Goal: Information Seeking & Learning: Check status

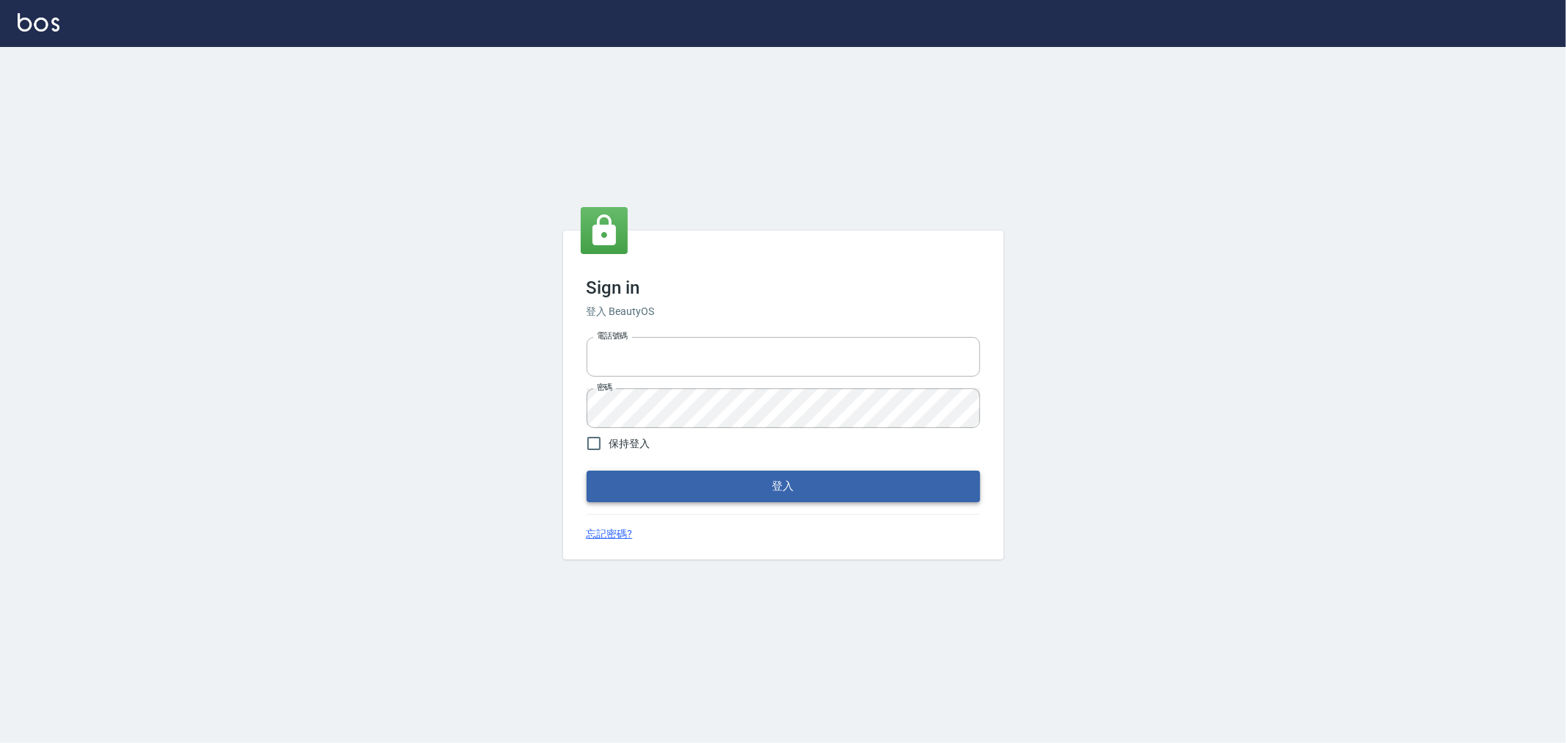
type input "0952064966"
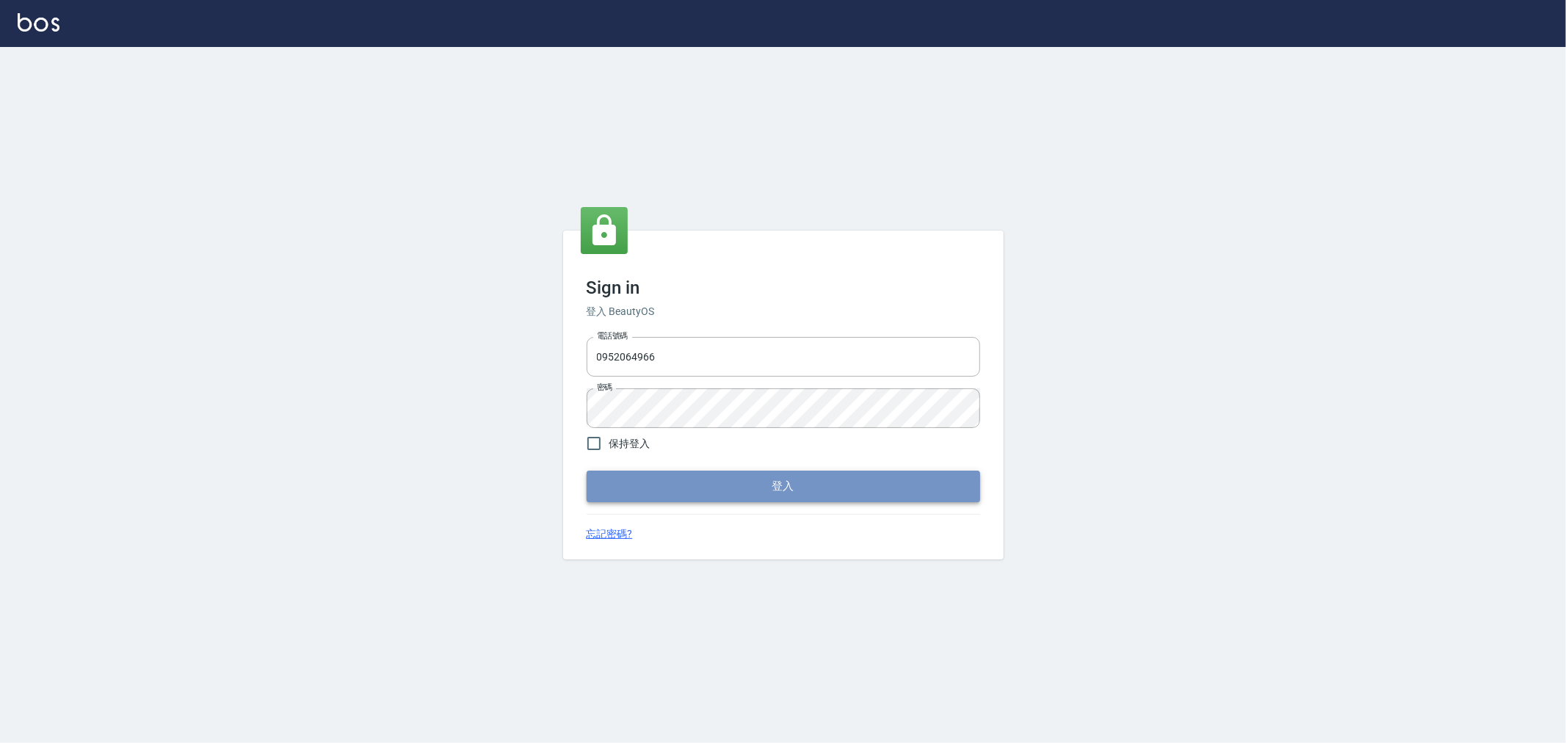
click at [810, 498] on button "登入" at bounding box center [784, 486] width 394 height 31
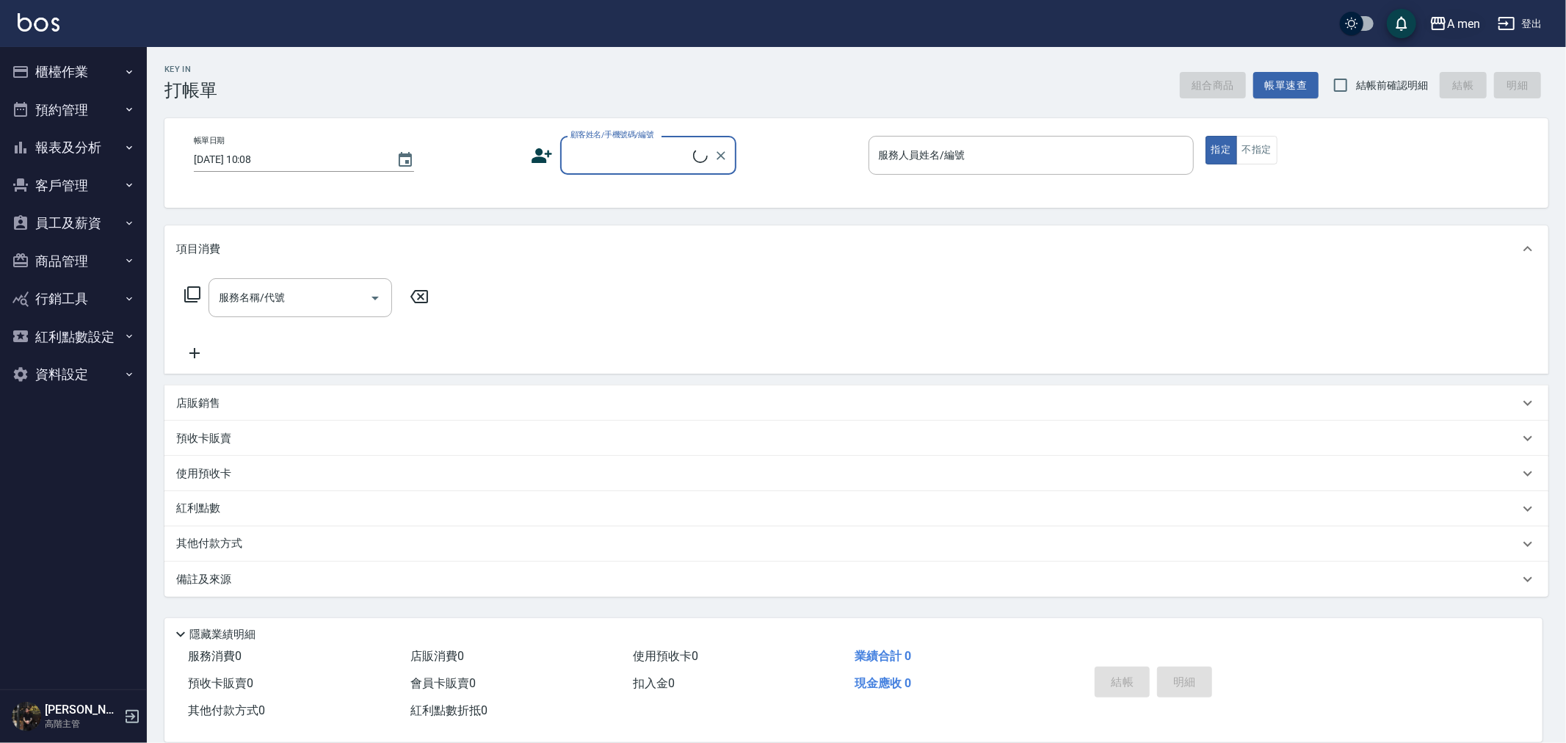
click at [1469, 37] on div "A men 登出" at bounding box center [783, 23] width 1566 height 47
click at [1461, 25] on div "A men" at bounding box center [1464, 24] width 33 height 18
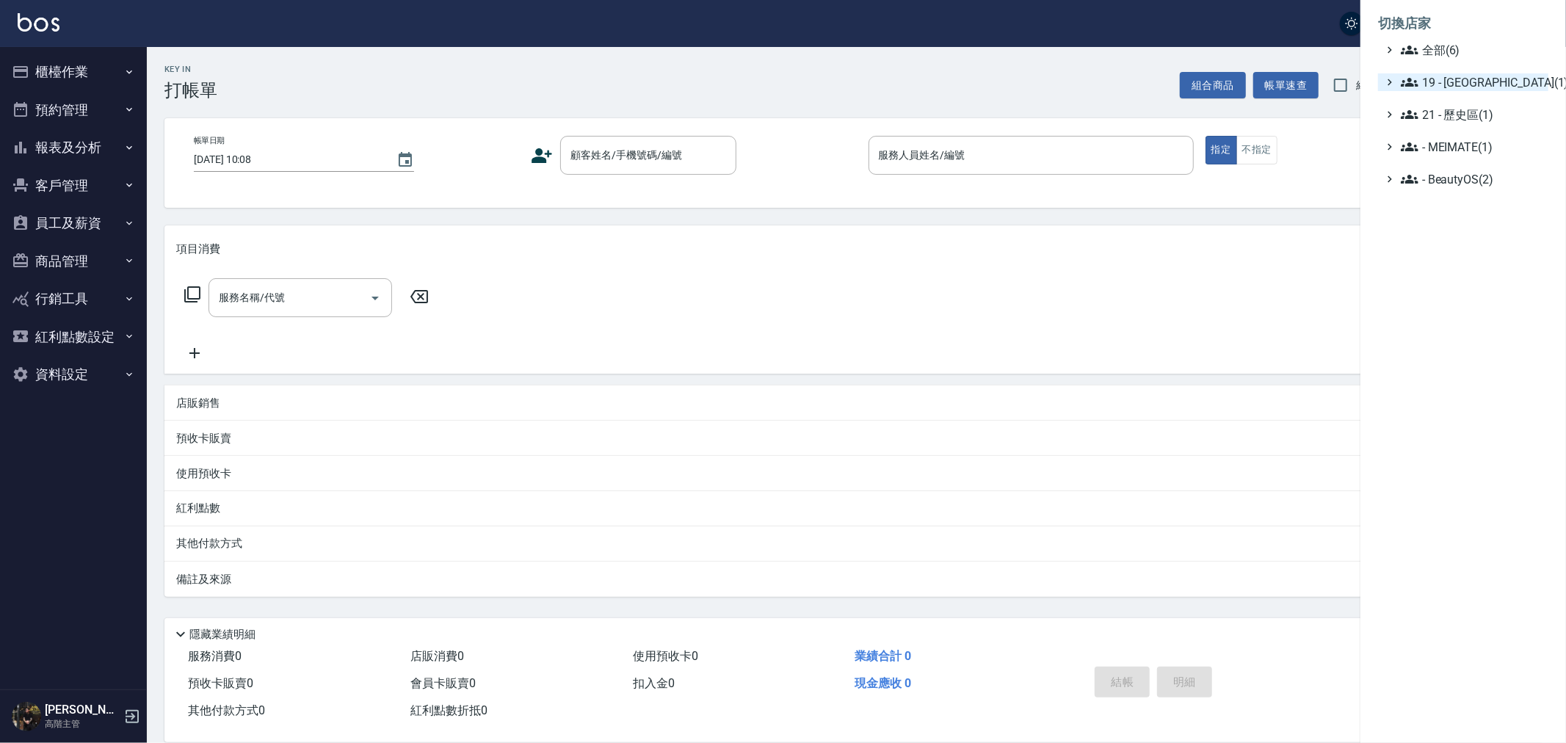
click at [1454, 77] on span "19 - 新城區(1)" at bounding box center [1472, 82] width 142 height 18
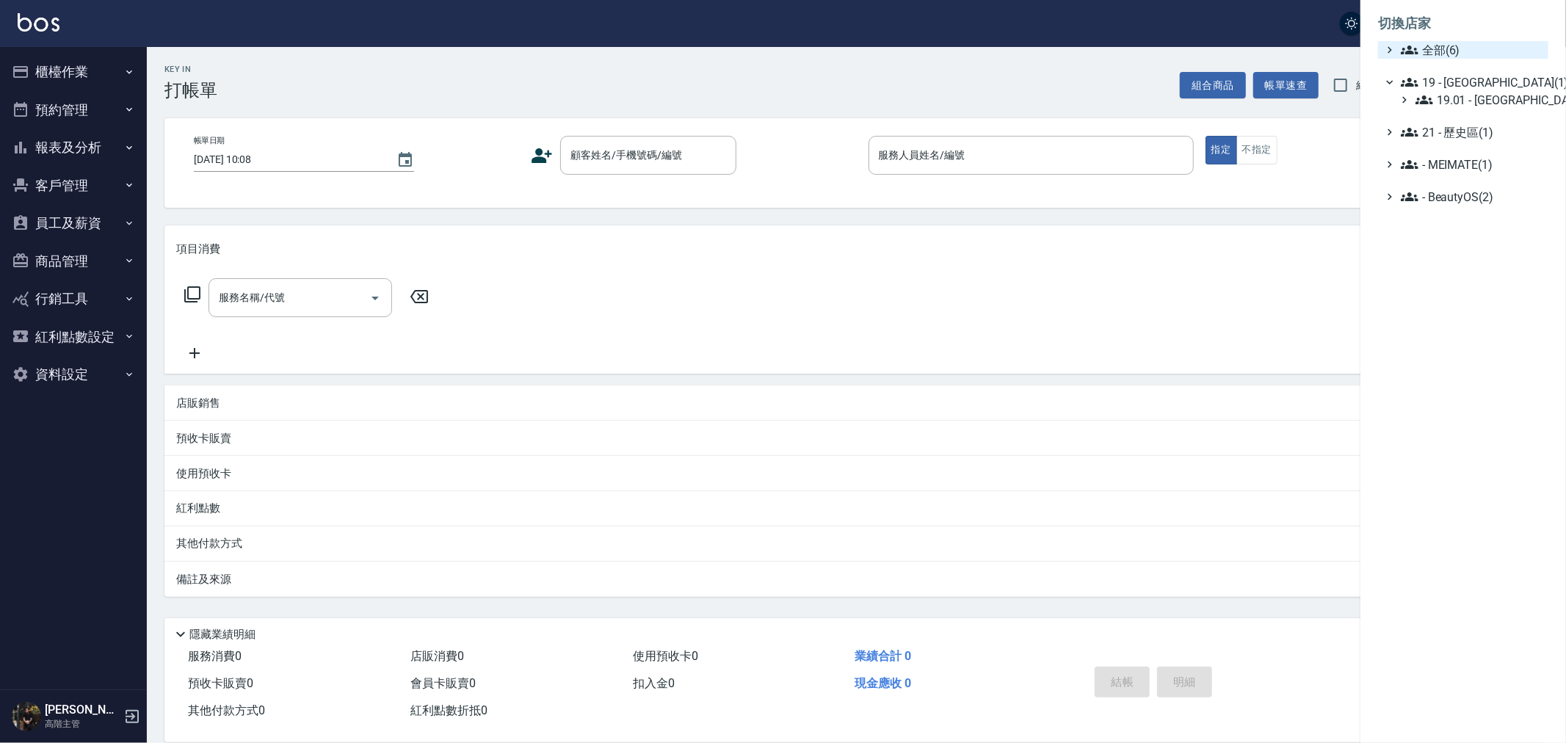
click at [1445, 48] on span "全部(6)" at bounding box center [1472, 50] width 142 height 18
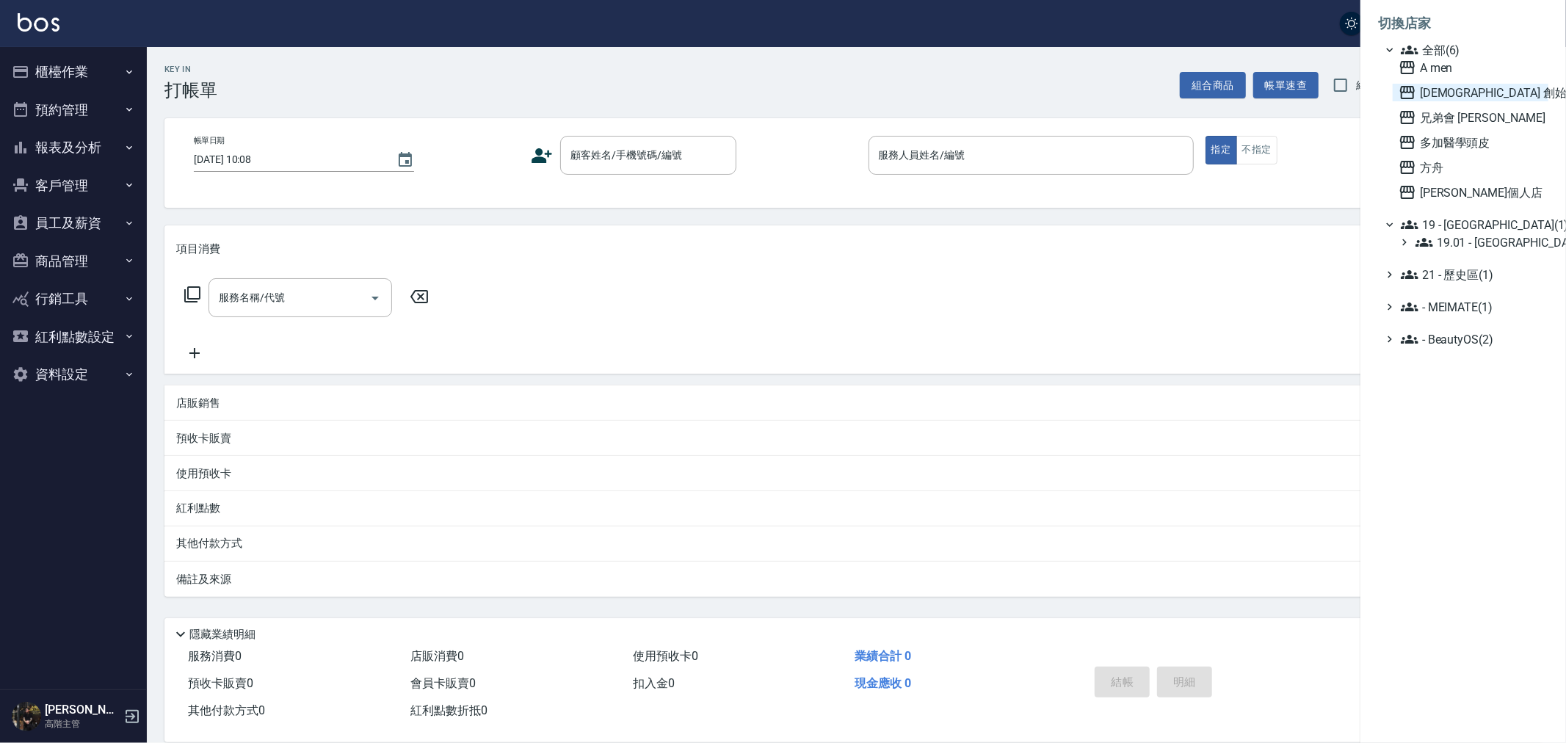
click at [1442, 93] on span "兄弟會 創始" at bounding box center [1471, 93] width 144 height 18
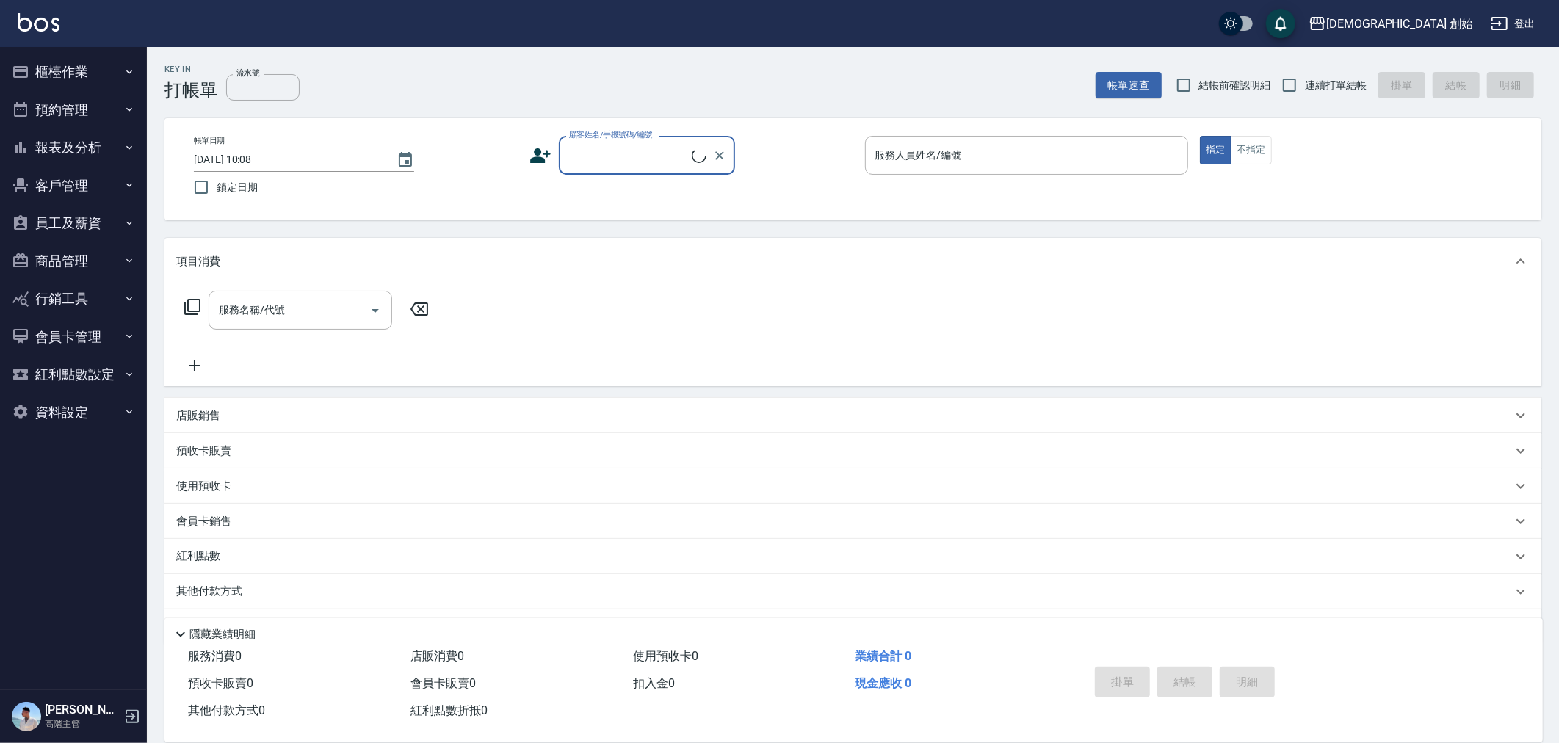
click at [68, 119] on button "預約管理" at bounding box center [73, 110] width 135 height 38
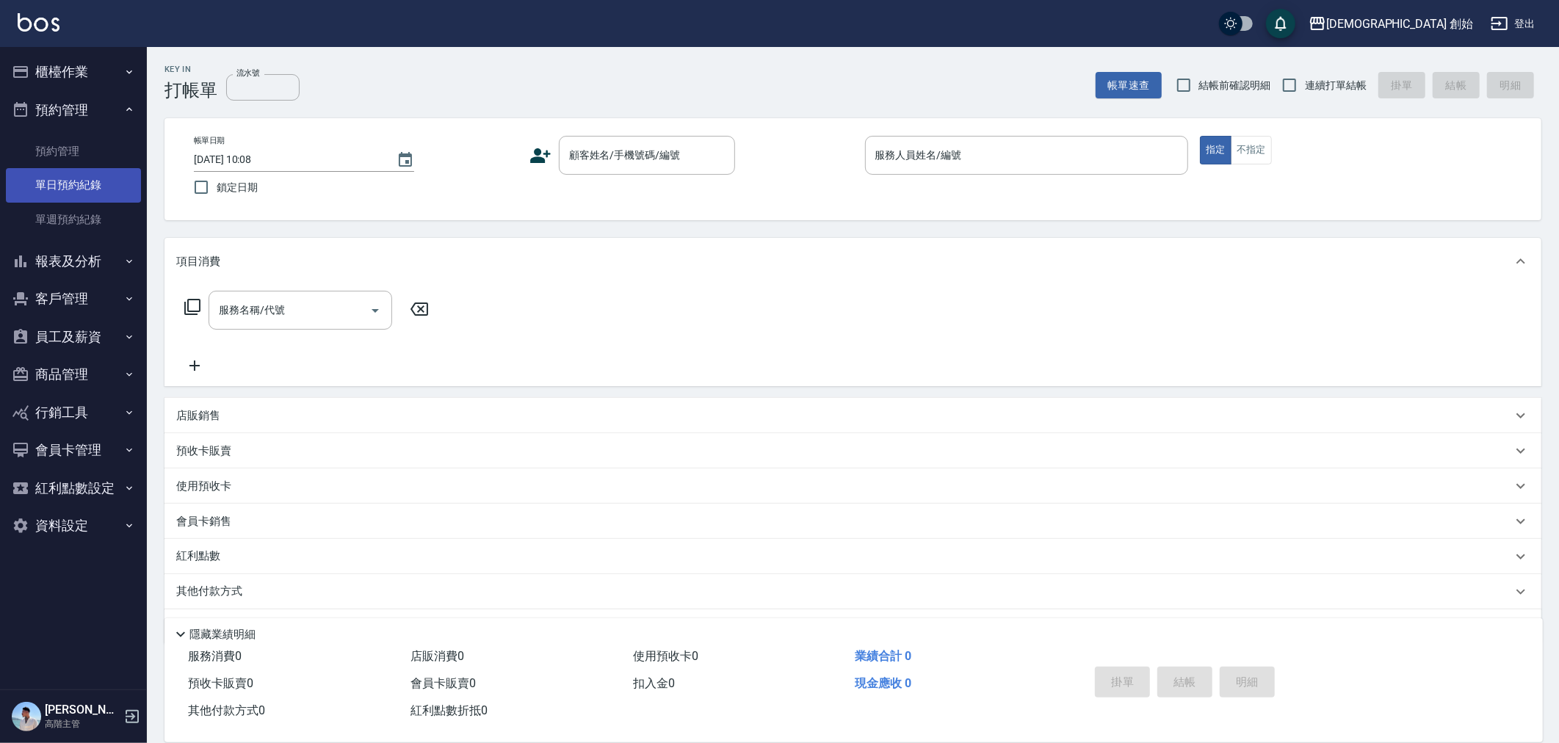
click at [63, 170] on link "單日預約紀錄" at bounding box center [73, 185] width 135 height 34
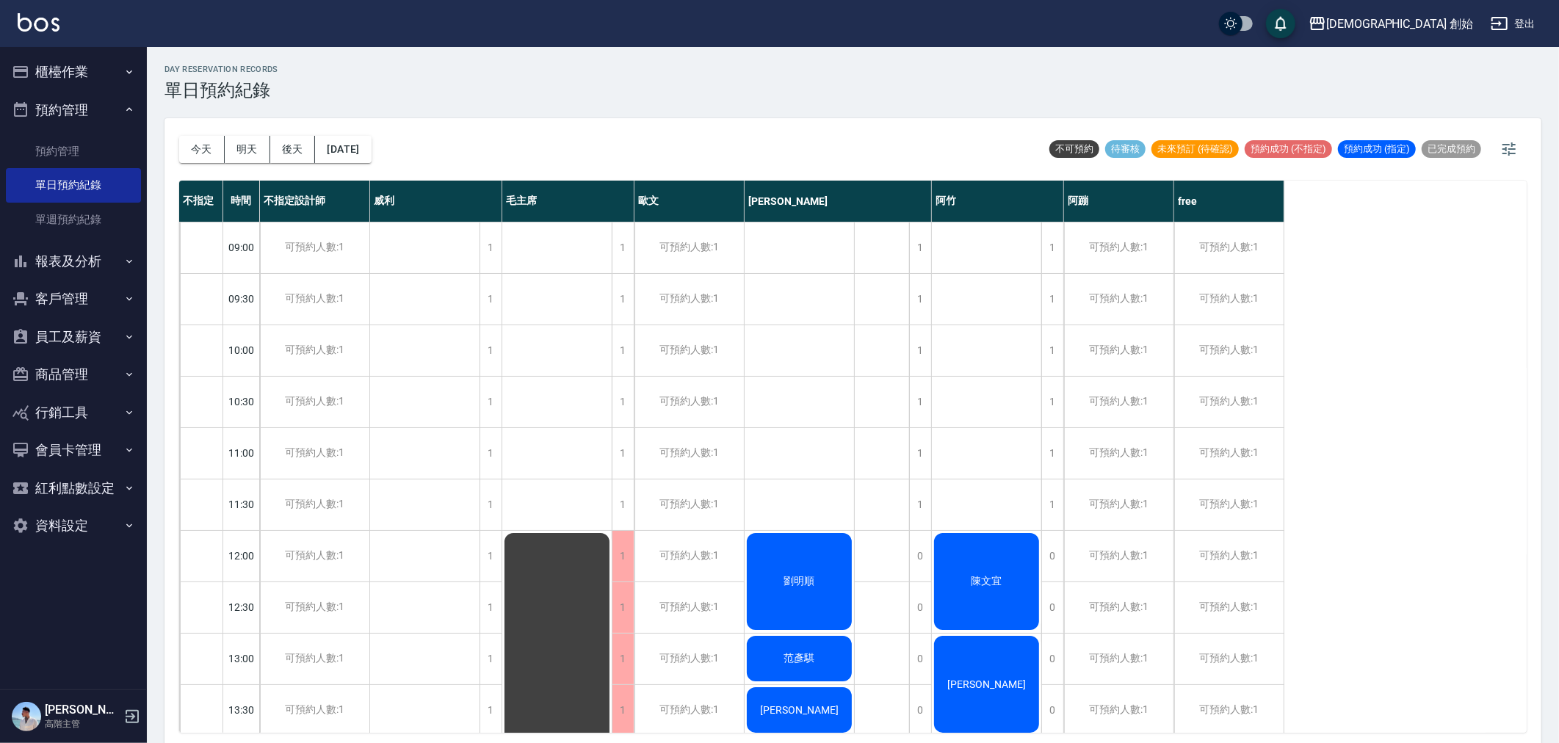
click at [48, 283] on button "客戶管理" at bounding box center [73, 299] width 135 height 38
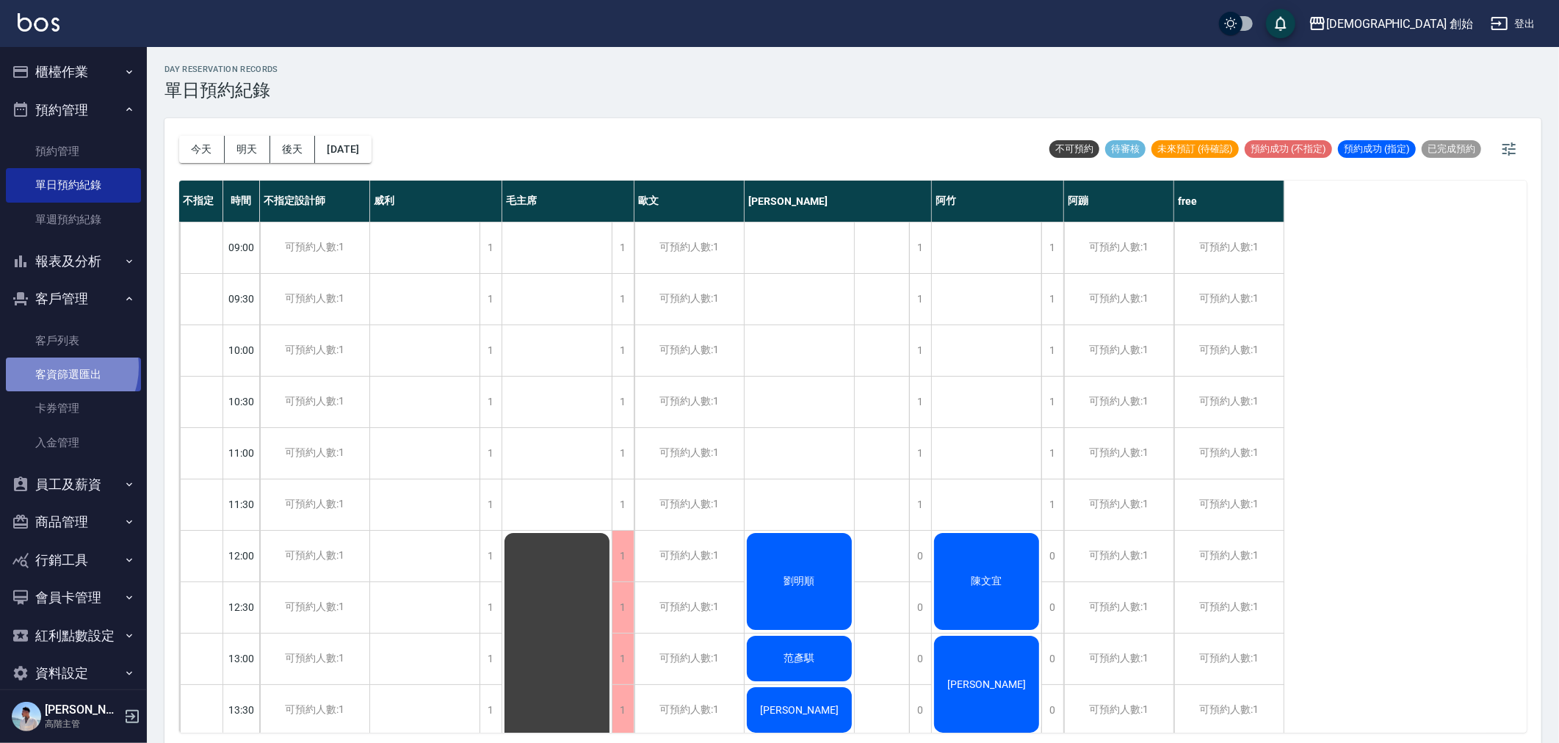
click at [59, 367] on link "客資篩選匯出" at bounding box center [73, 375] width 135 height 34
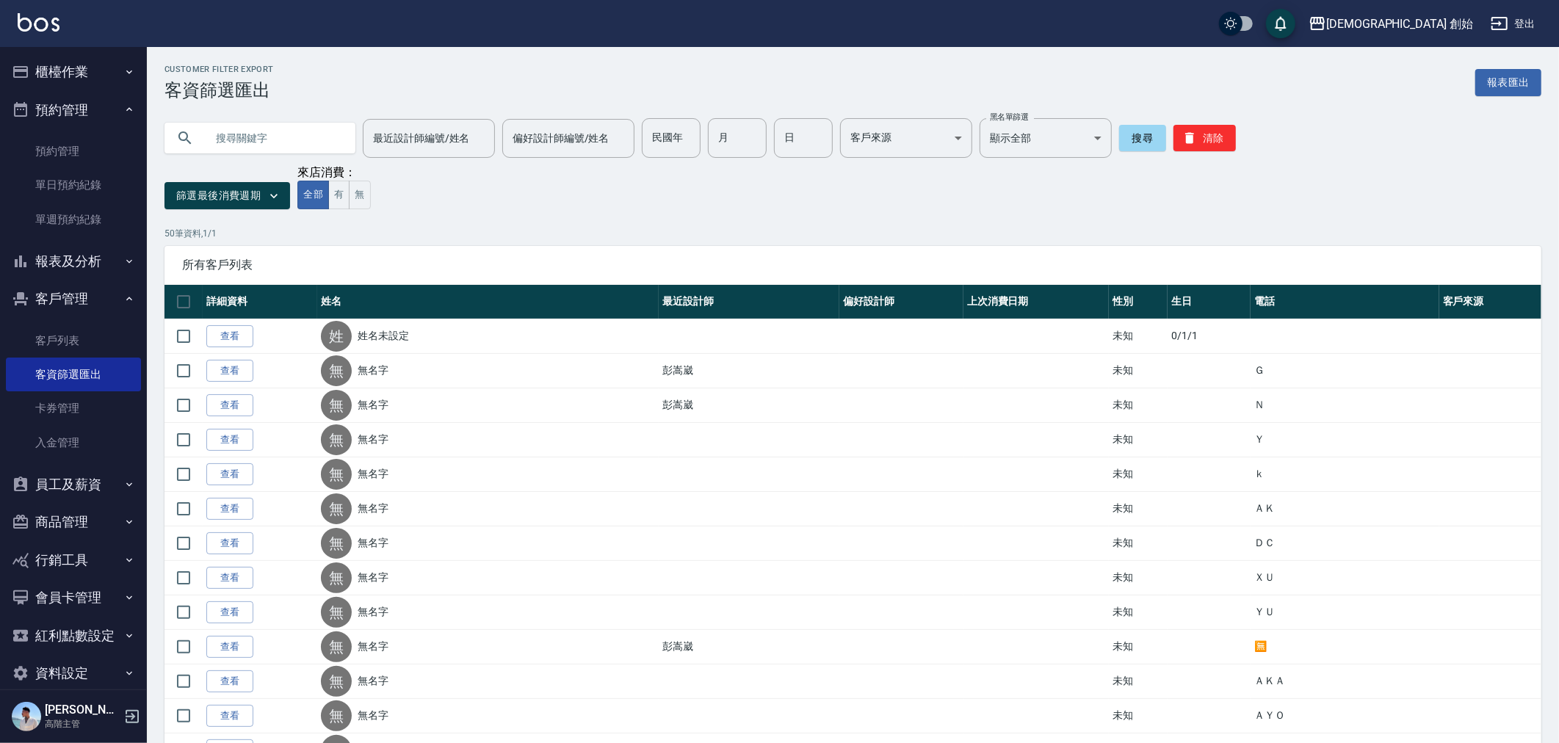
click at [46, 487] on button "員工及薪資" at bounding box center [73, 485] width 135 height 38
click at [57, 529] on link "員工列表" at bounding box center [73, 526] width 135 height 34
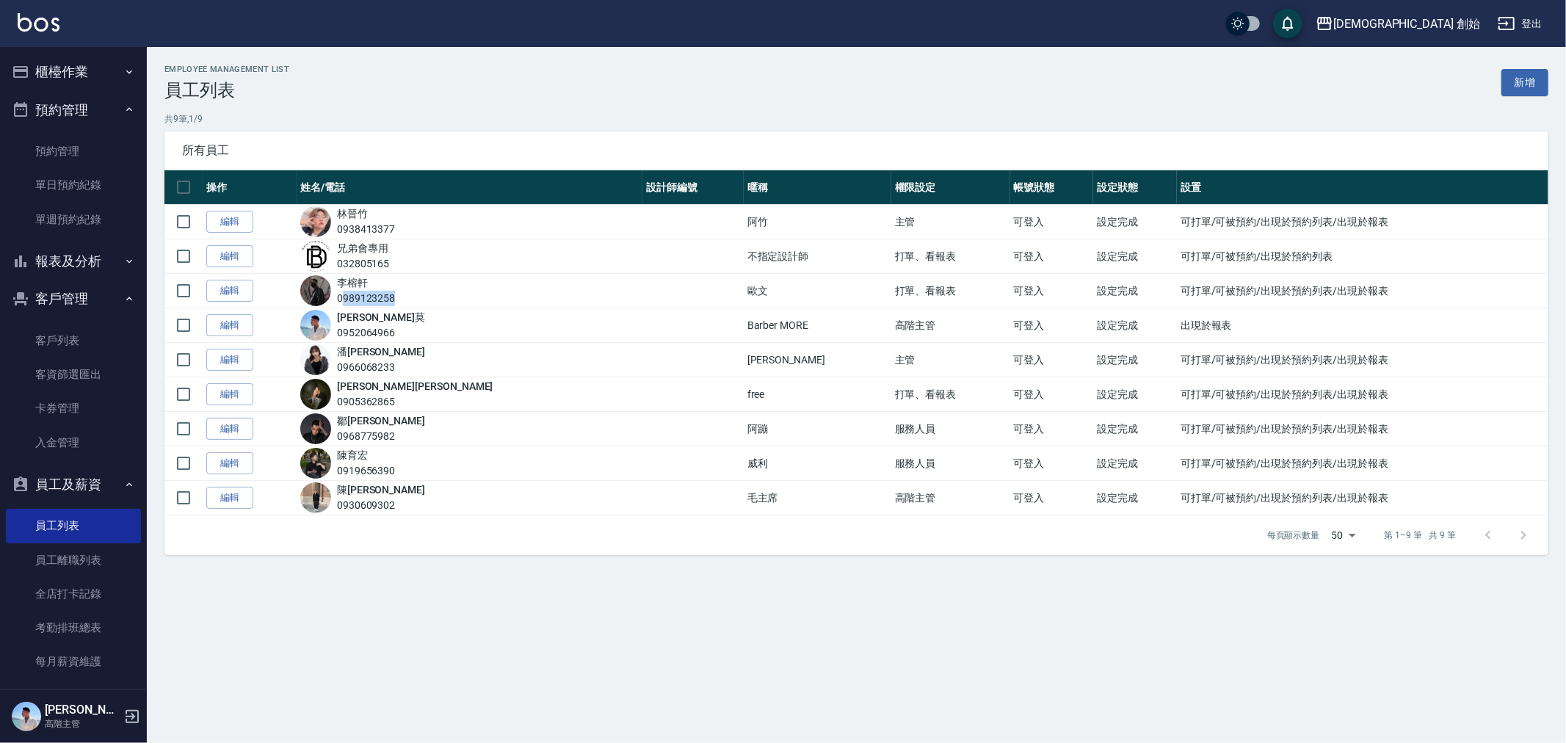
drag, startPoint x: 424, startPoint y: 299, endPoint x: 360, endPoint y: 303, distance: 64.7
click at [360, 303] on div "李 榕軒 0989123258" at bounding box center [469, 290] width 339 height 31
click at [360, 303] on div "0989123258" at bounding box center [366, 298] width 59 height 15
drag, startPoint x: 448, startPoint y: 302, endPoint x: 350, endPoint y: 303, distance: 98.4
click at [350, 303] on div "李 榕軒 0989123258" at bounding box center [469, 290] width 339 height 31
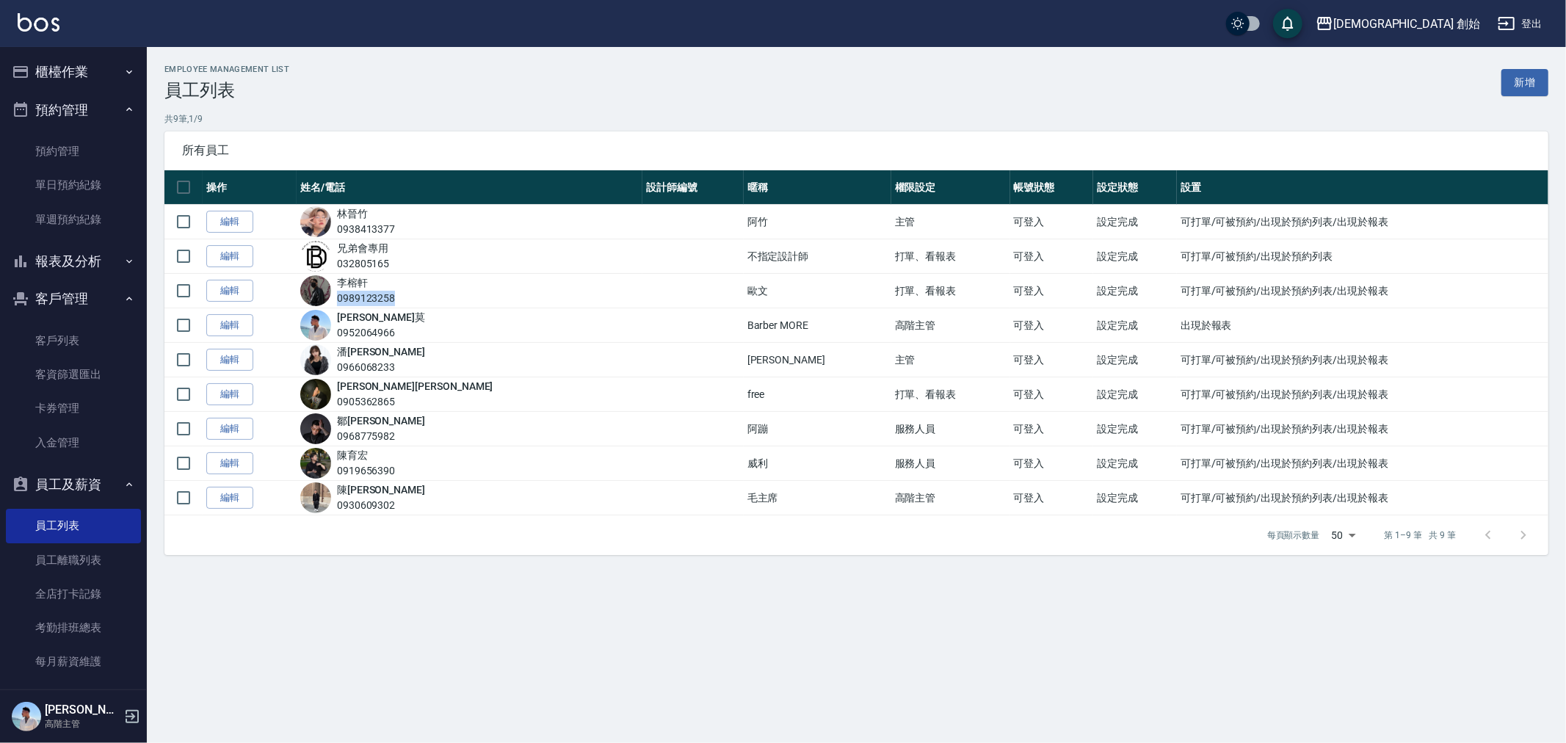
click at [355, 301] on div "0989123258" at bounding box center [366, 298] width 59 height 15
click at [513, 303] on div "李 榕軒 0989123258" at bounding box center [469, 290] width 339 height 31
drag, startPoint x: 101, startPoint y: 59, endPoint x: 99, endPoint y: 79, distance: 19.9
click at [100, 60] on button "櫃檯作業" at bounding box center [73, 72] width 135 height 38
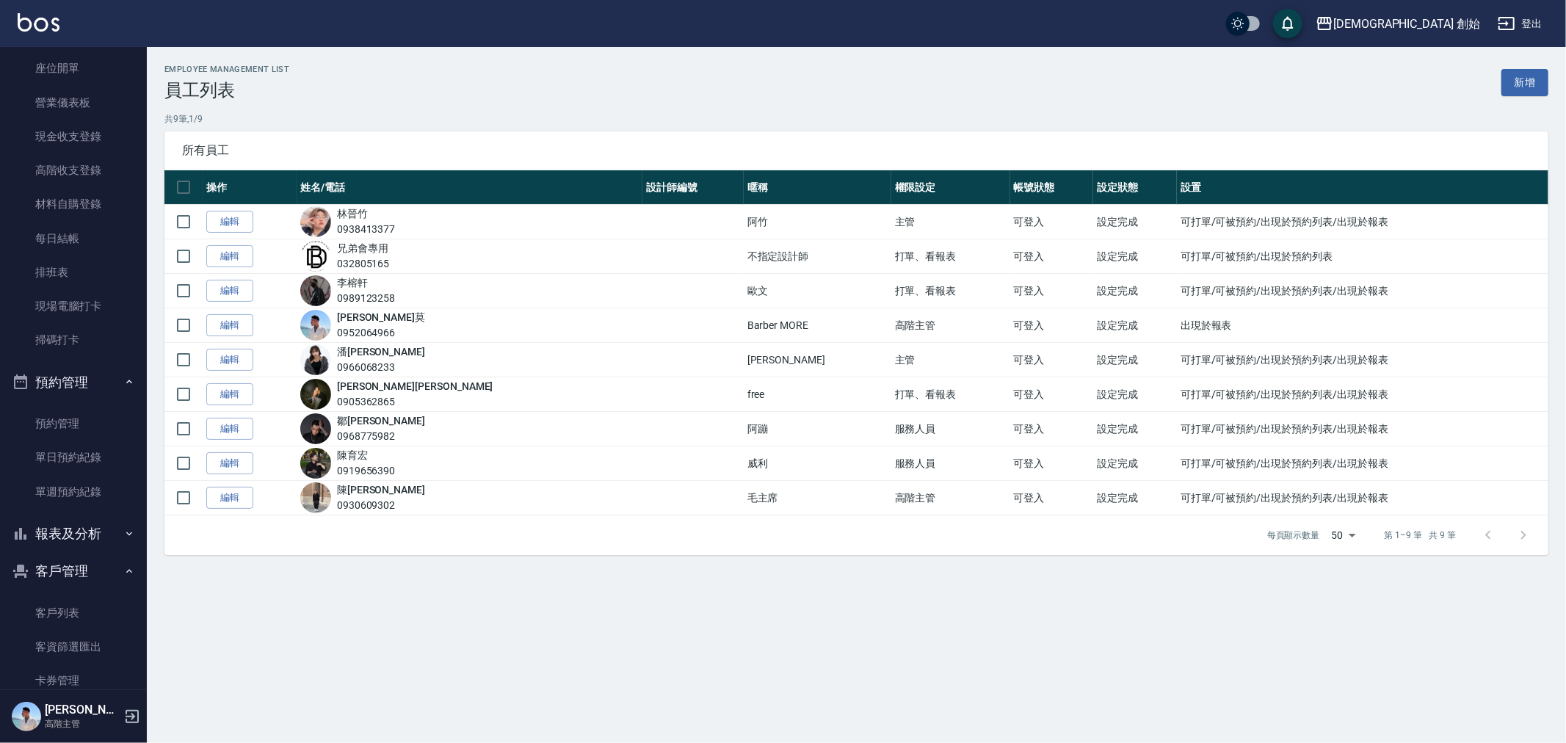
scroll to position [163, 0]
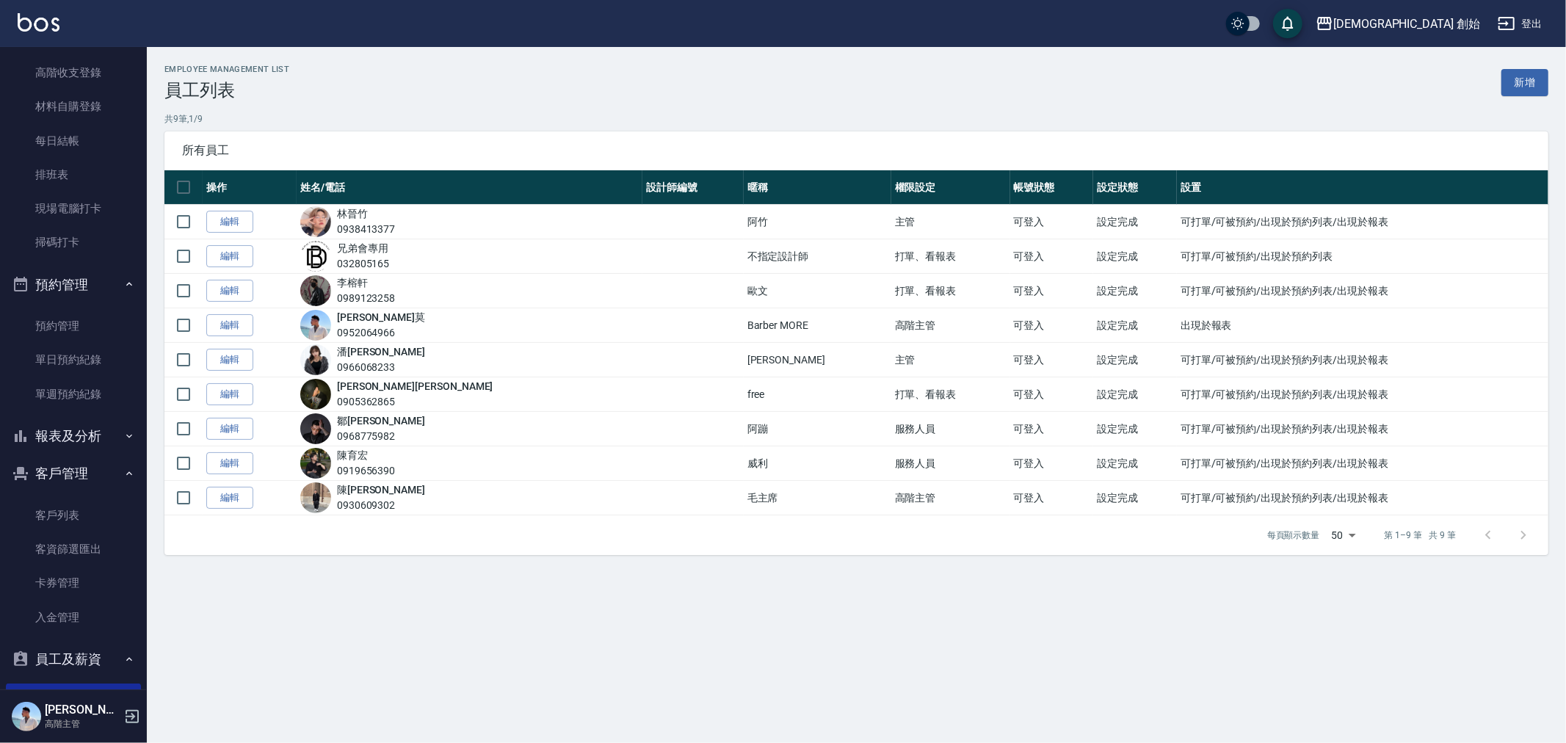
click at [78, 437] on button "報表及分析" at bounding box center [73, 436] width 135 height 38
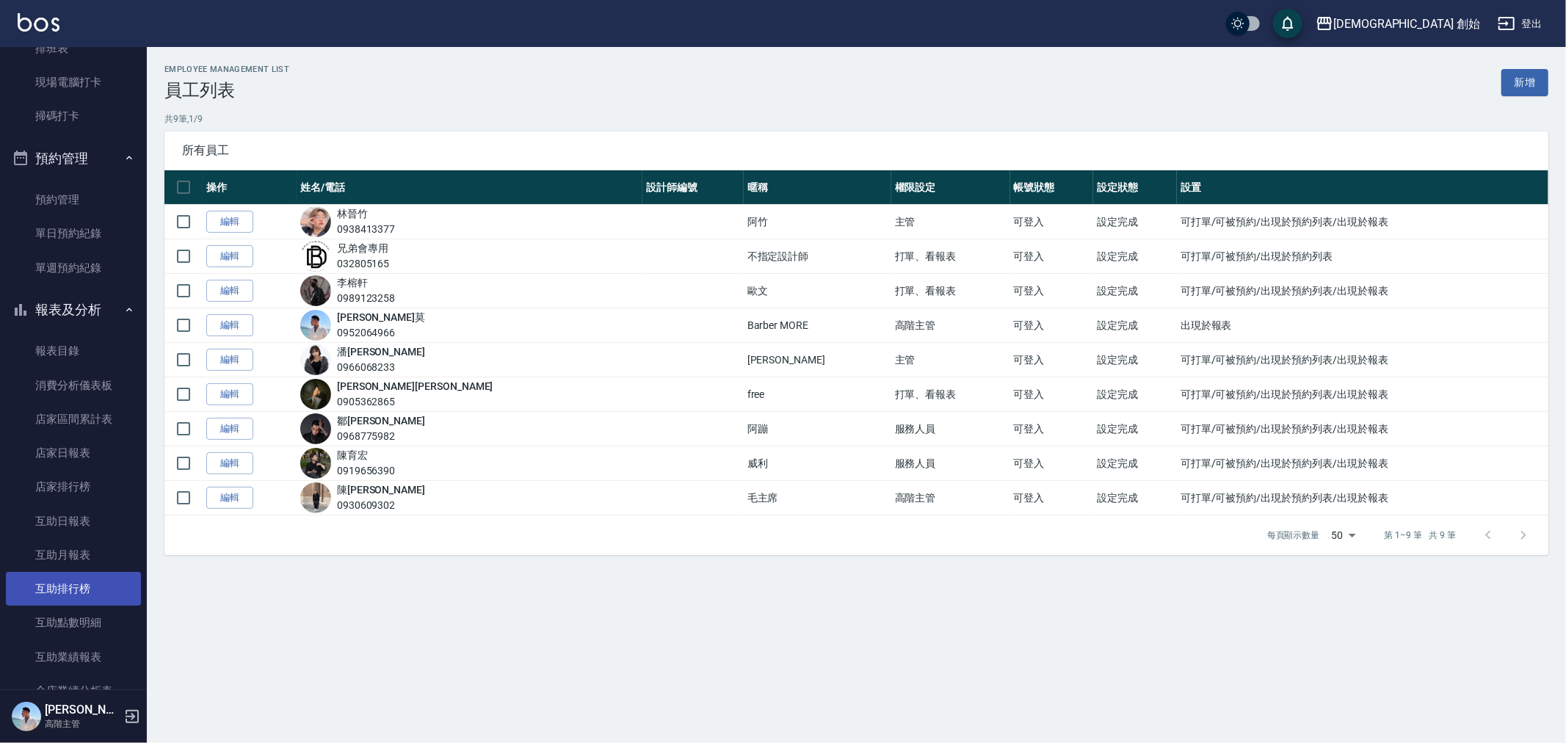
scroll to position [652, 0]
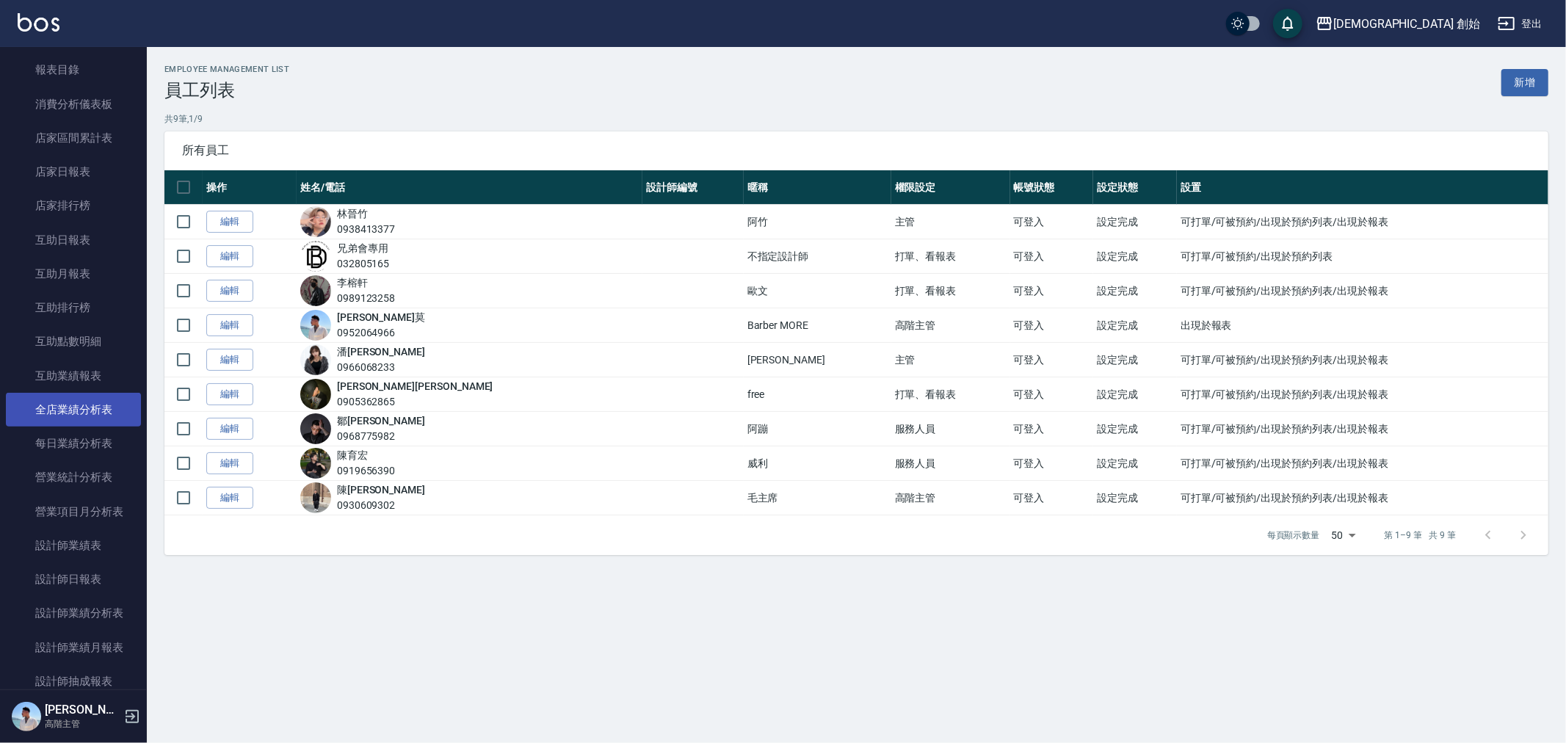
click at [60, 422] on link "全店業績分析表" at bounding box center [73, 410] width 135 height 34
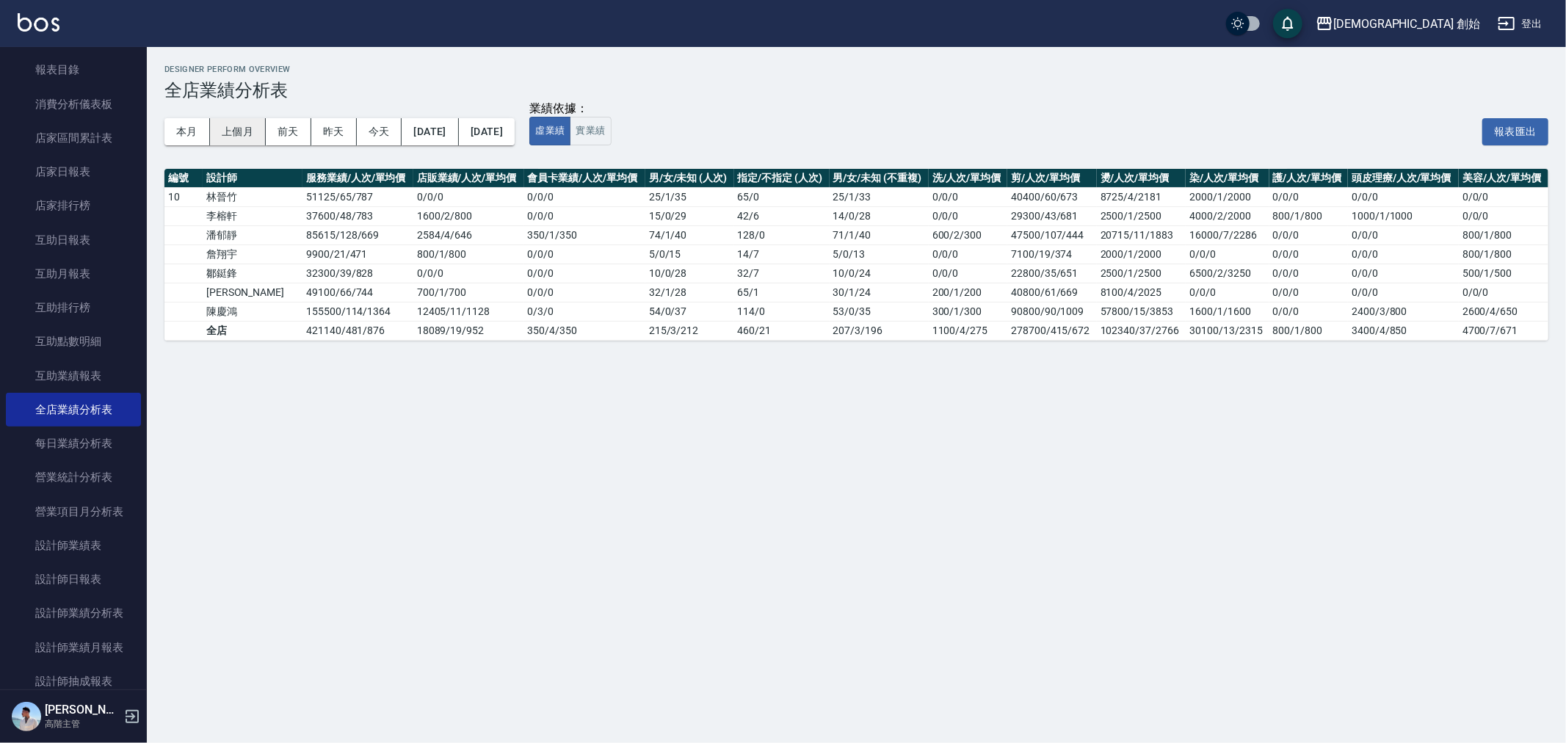
click at [225, 128] on button "上個月" at bounding box center [238, 131] width 56 height 27
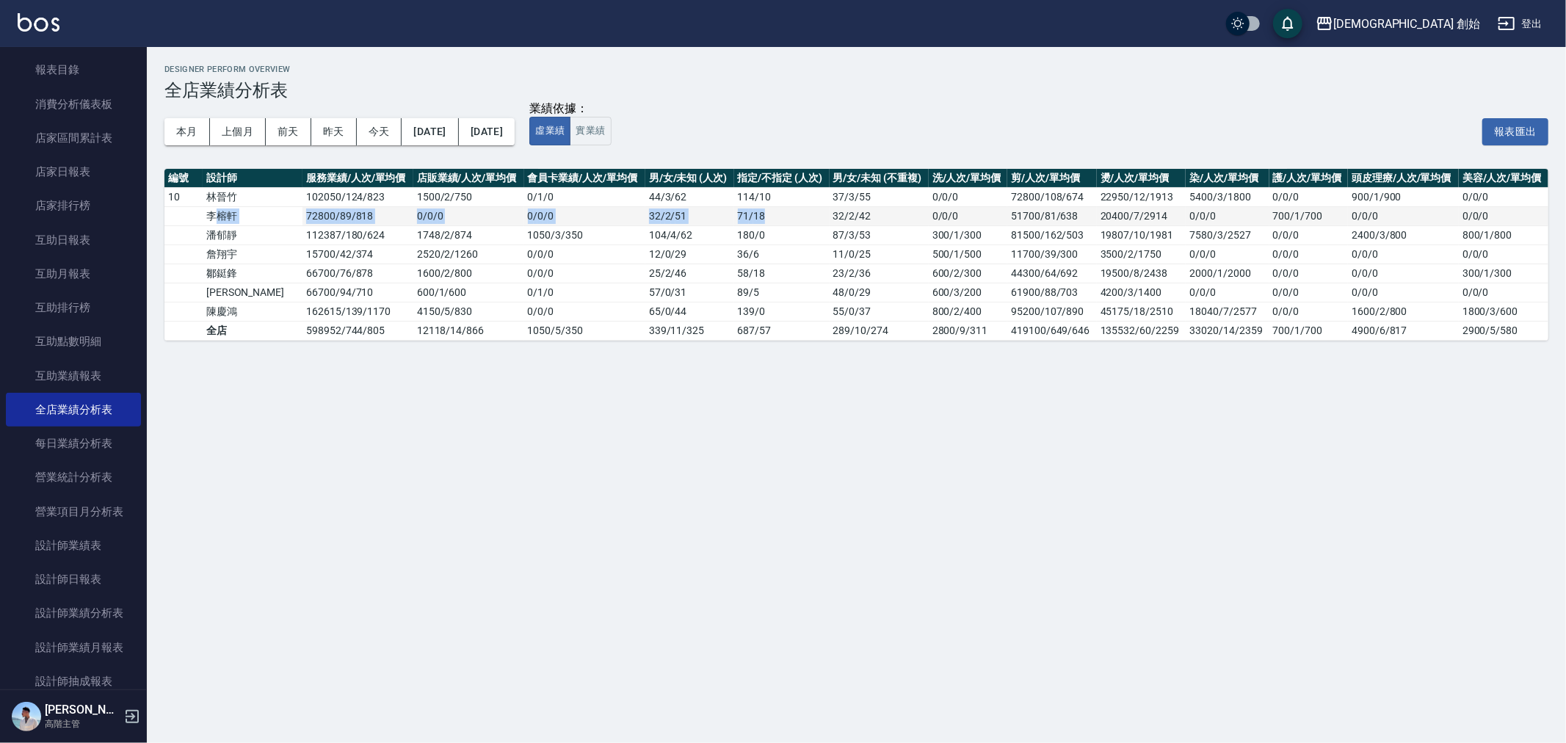
drag, startPoint x: 216, startPoint y: 212, endPoint x: 755, endPoint y: 214, distance: 539.1
click at [755, 214] on tr "李榕軒 72800 / 89 / 818 0 / 0 / 0 0 / 0 / 0 32 / 2 / 51 71 / 18 32 / 2 / 42 0/0/0 …" at bounding box center [857, 215] width 1384 height 19
click at [755, 214] on td "71 / 18" at bounding box center [781, 215] width 95 height 19
drag, startPoint x: 753, startPoint y: 214, endPoint x: 710, endPoint y: 214, distance: 42.6
click at [734, 214] on td "71 / 18" at bounding box center [781, 215] width 95 height 19
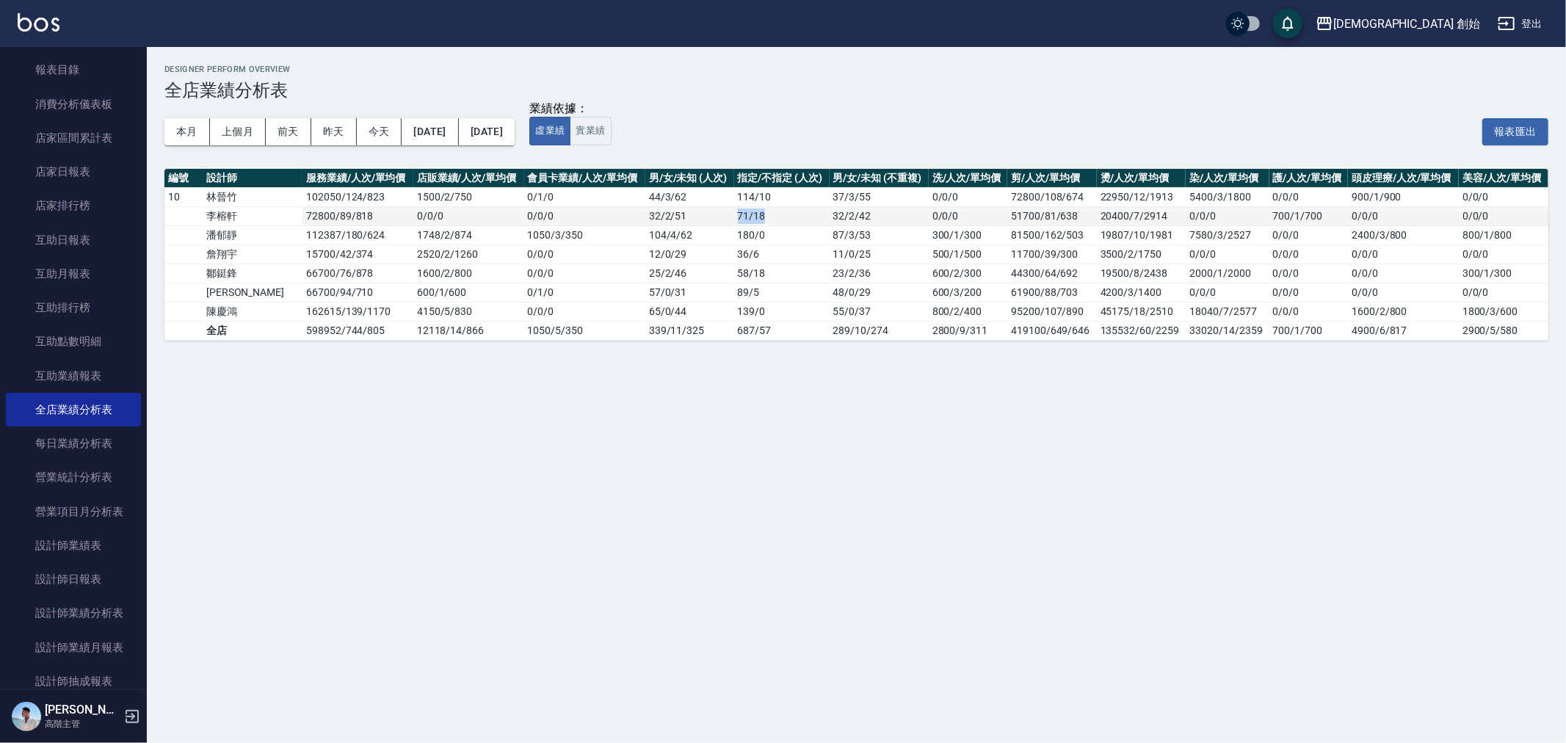
click at [734, 214] on td "71 / 18" at bounding box center [781, 215] width 95 height 19
click at [759, 219] on td "71 / 18" at bounding box center [781, 215] width 95 height 19
click at [760, 221] on td "71 / 18" at bounding box center [781, 215] width 95 height 19
click at [759, 221] on td "71 / 18" at bounding box center [781, 215] width 95 height 19
click at [745, 325] on td "687 / 57" at bounding box center [781, 330] width 95 height 19
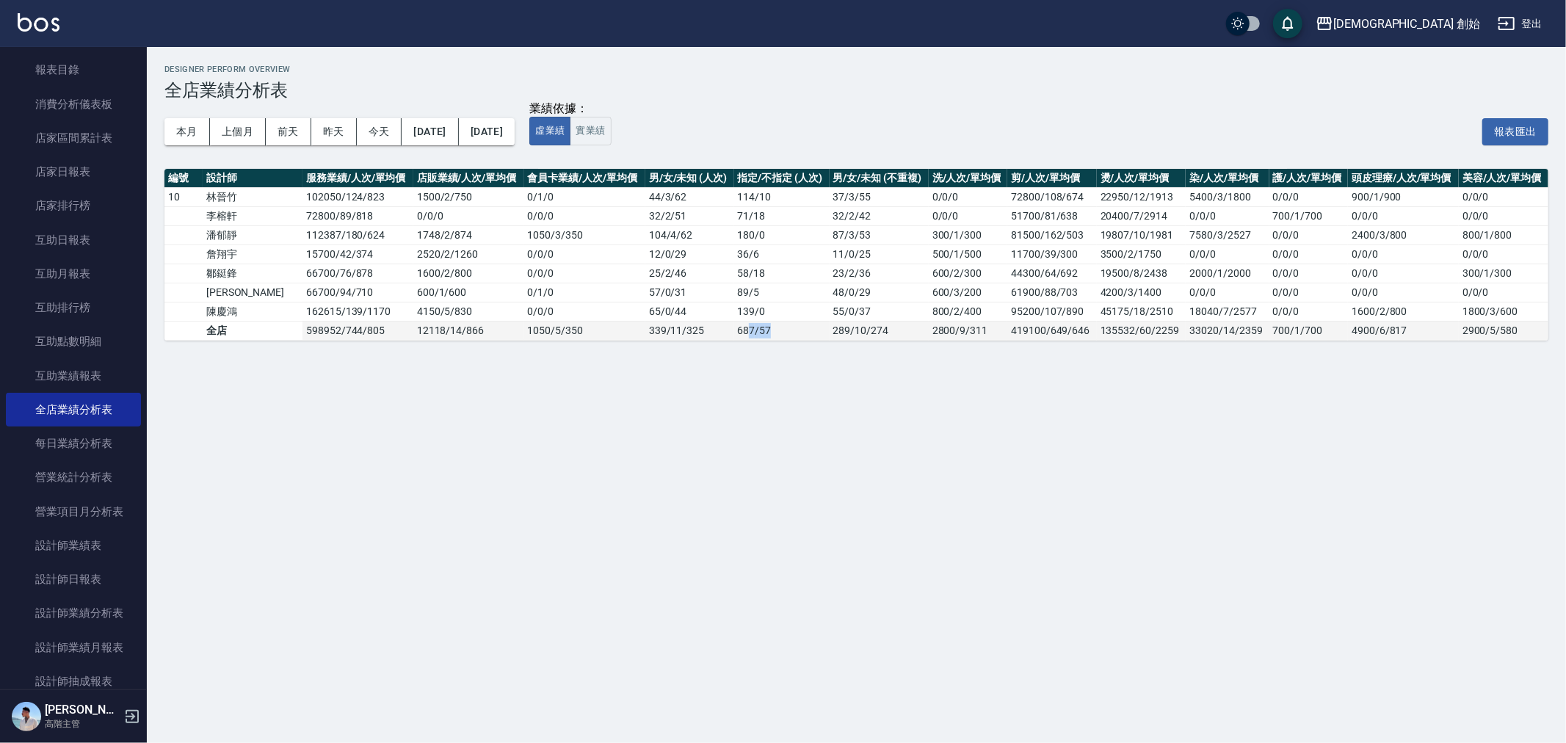
drag, startPoint x: 745, startPoint y: 326, endPoint x: 718, endPoint y: 326, distance: 26.4
click at [734, 326] on td "687 / 57" at bounding box center [781, 330] width 95 height 19
click at [734, 327] on td "687 / 57" at bounding box center [781, 330] width 95 height 19
drag, startPoint x: 779, startPoint y: 334, endPoint x: 732, endPoint y: 334, distance: 47.0
click at [734, 334] on td "687 / 57" at bounding box center [781, 330] width 95 height 19
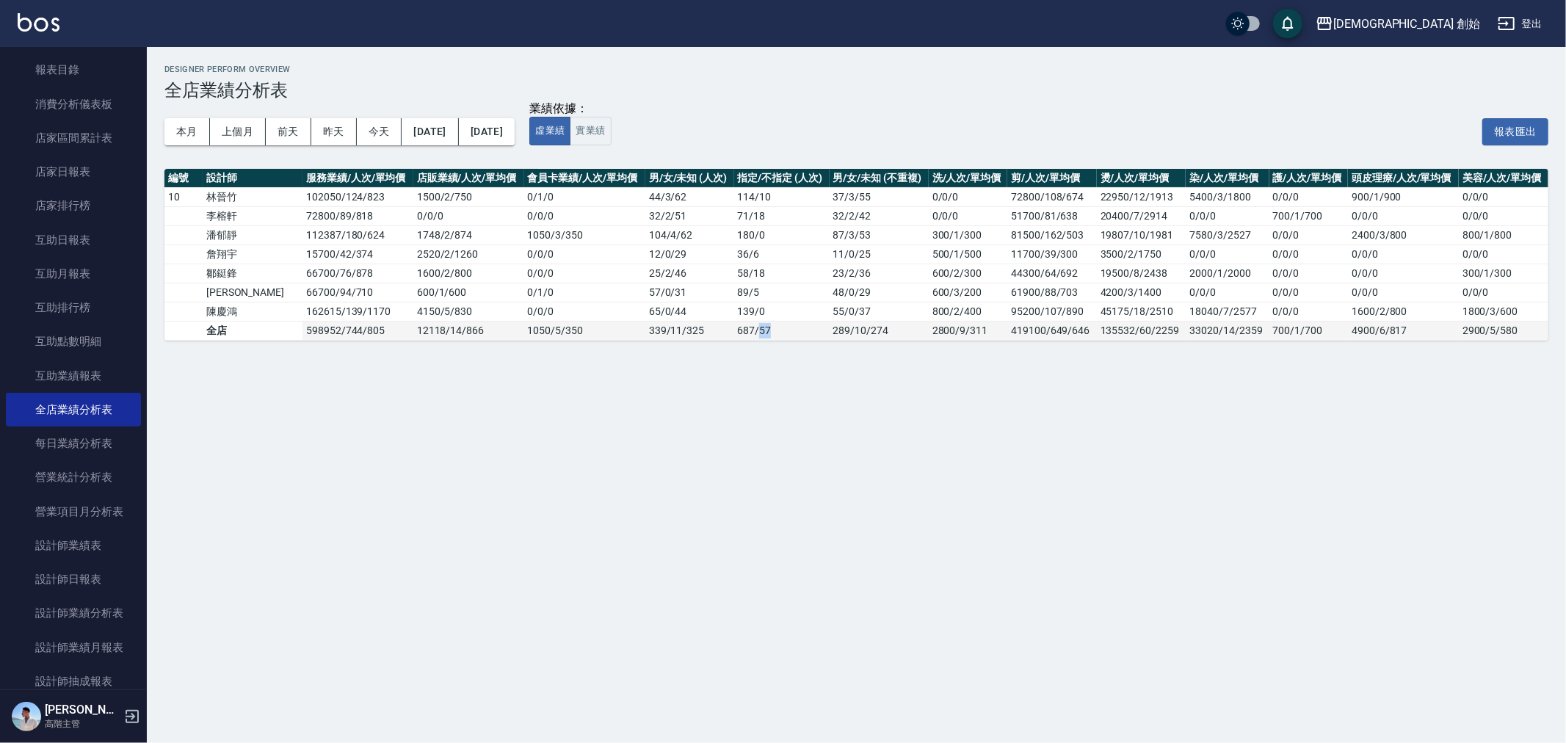
click at [734, 336] on td "687 / 57" at bounding box center [781, 330] width 95 height 19
click at [1463, 25] on div "兄弟會 創始" at bounding box center [1407, 24] width 147 height 18
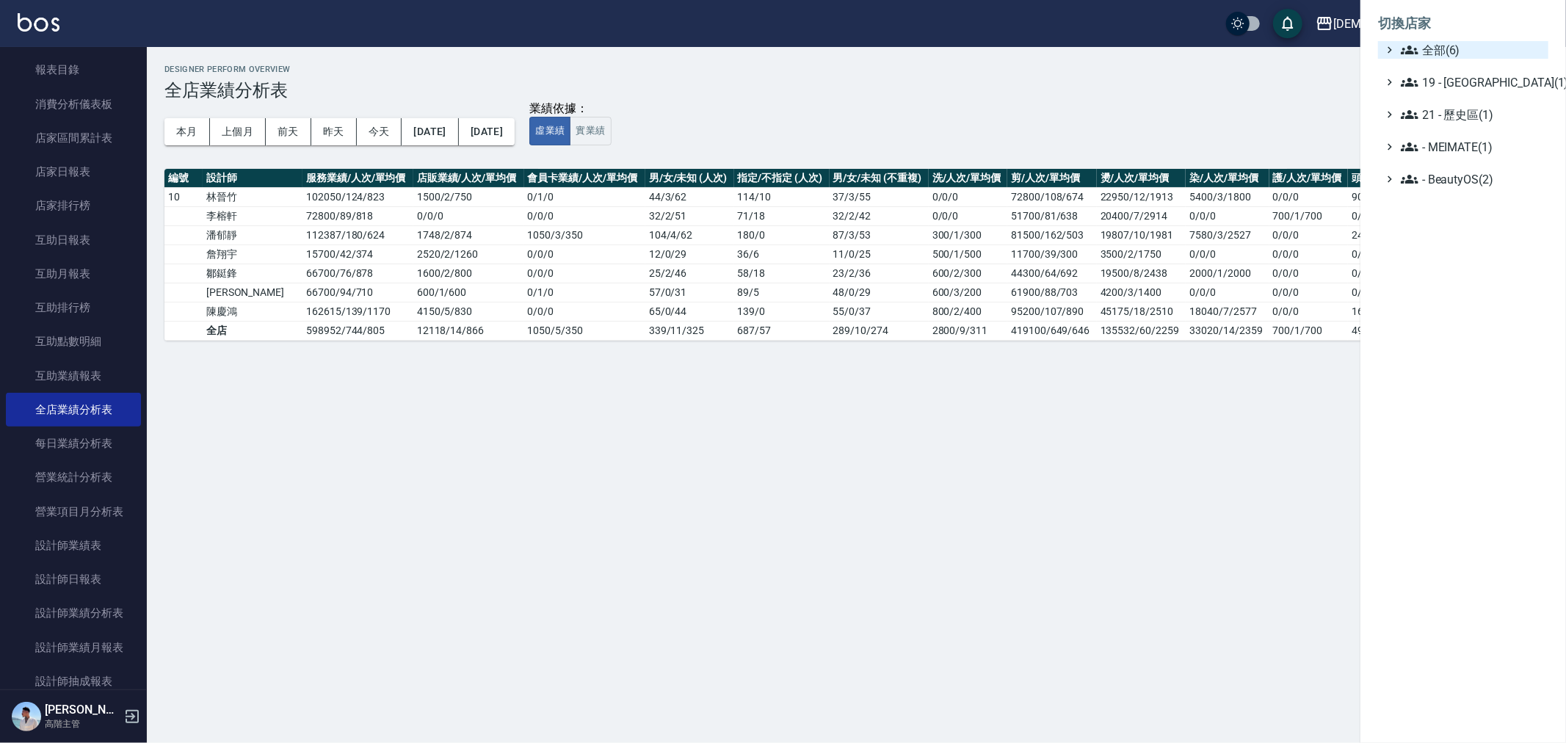
click at [1458, 56] on span "全部(6)" at bounding box center [1472, 50] width 142 height 18
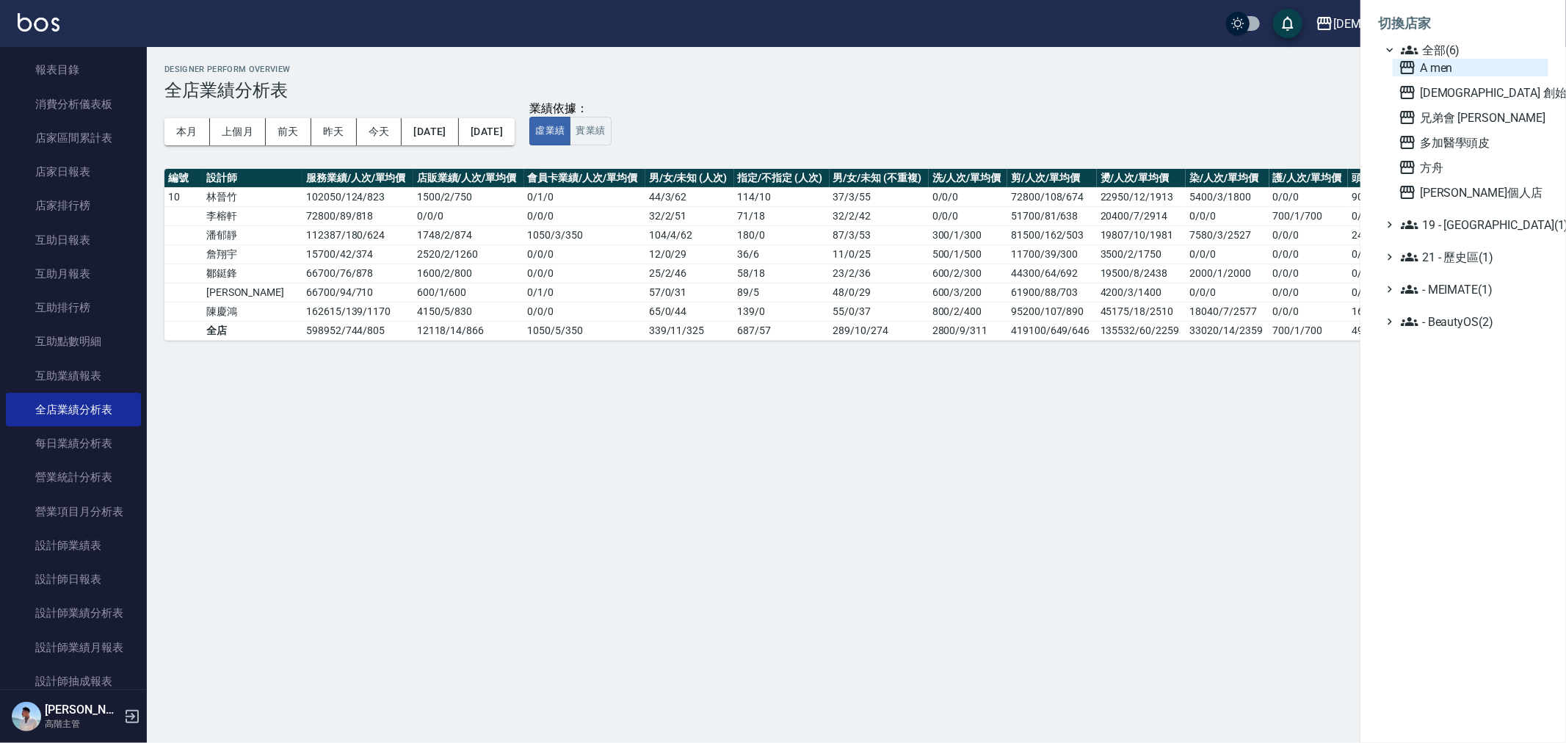
click at [1448, 76] on span "A men" at bounding box center [1471, 68] width 144 height 18
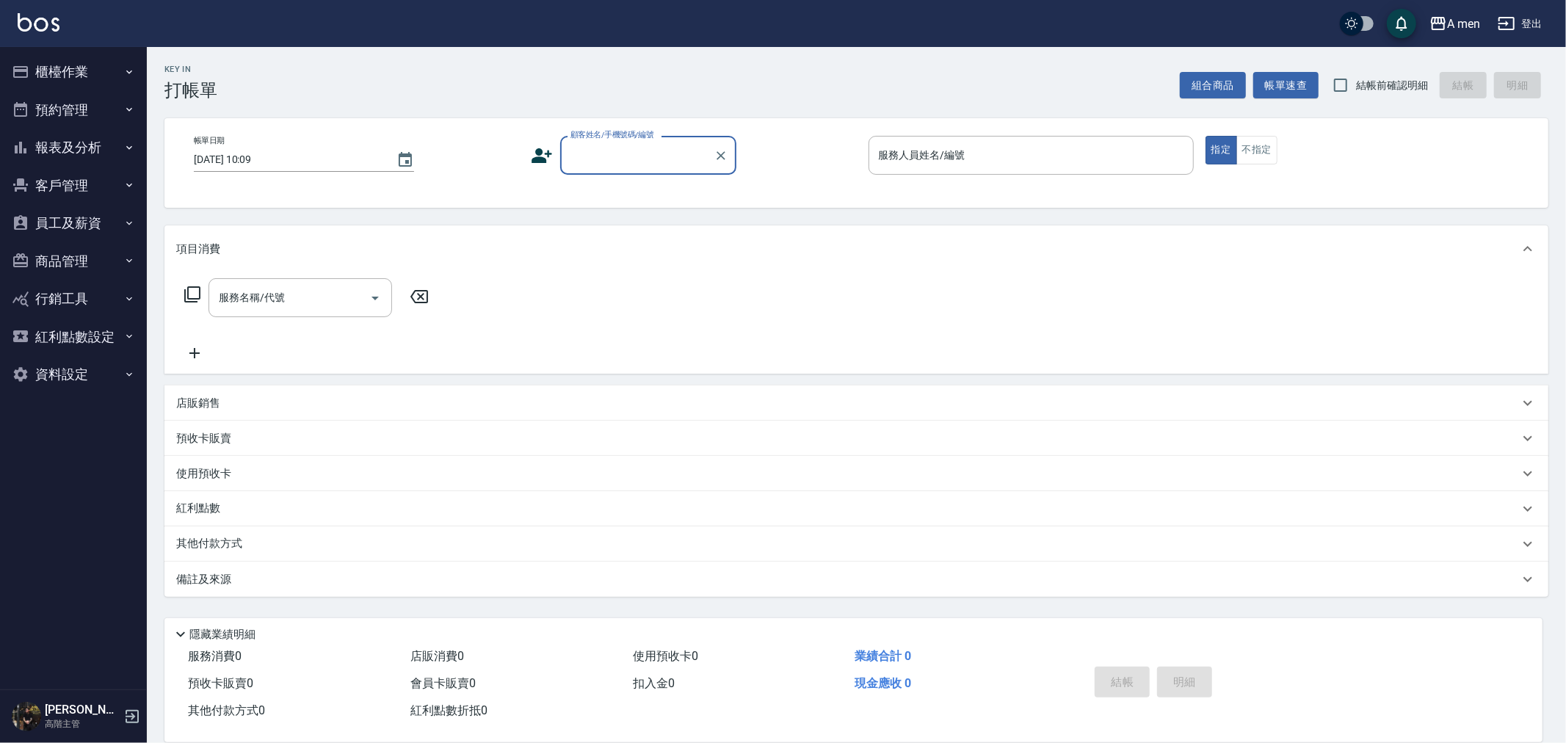
click at [72, 223] on button "員工及薪資" at bounding box center [73, 223] width 135 height 38
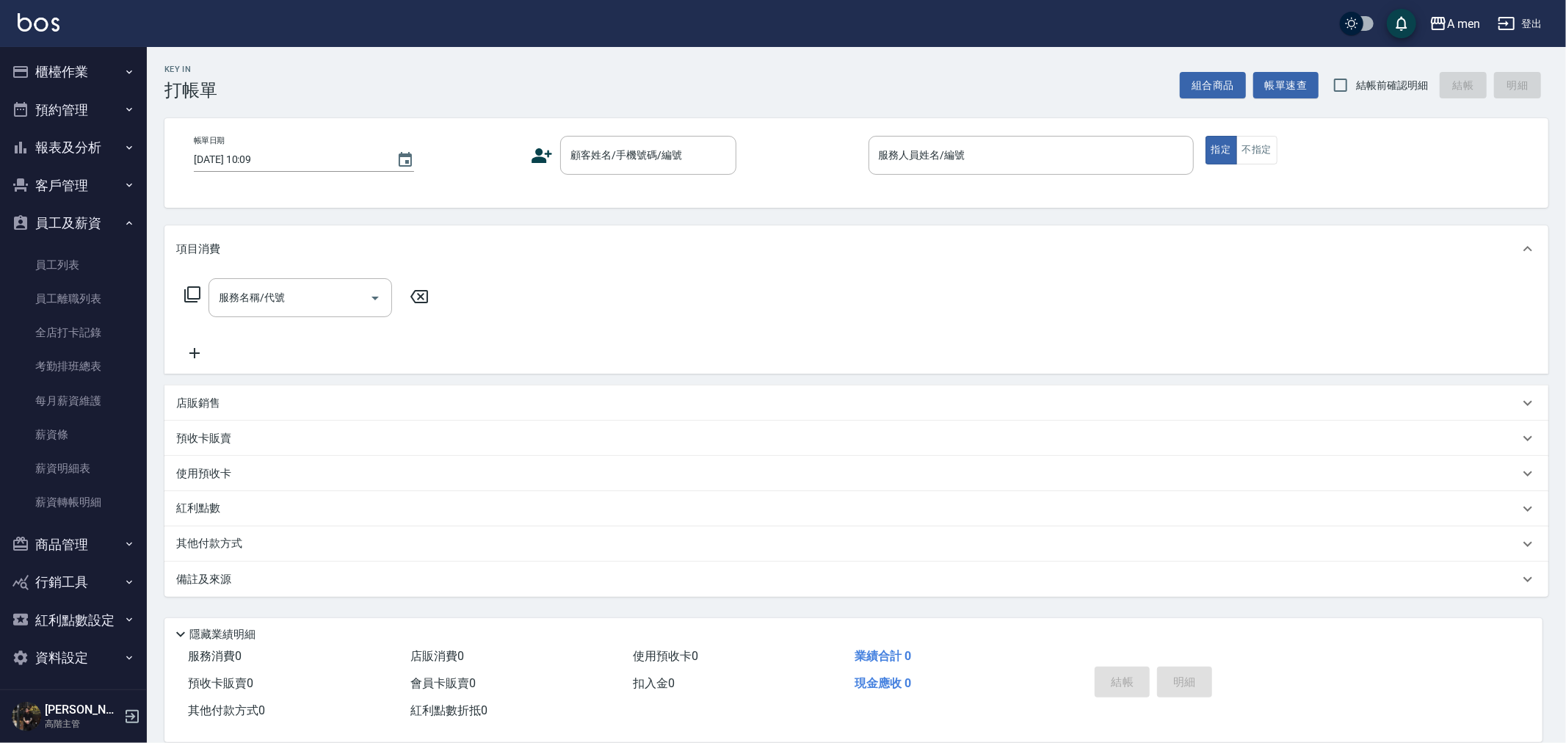
click at [70, 225] on button "員工及薪資" at bounding box center [73, 223] width 135 height 38
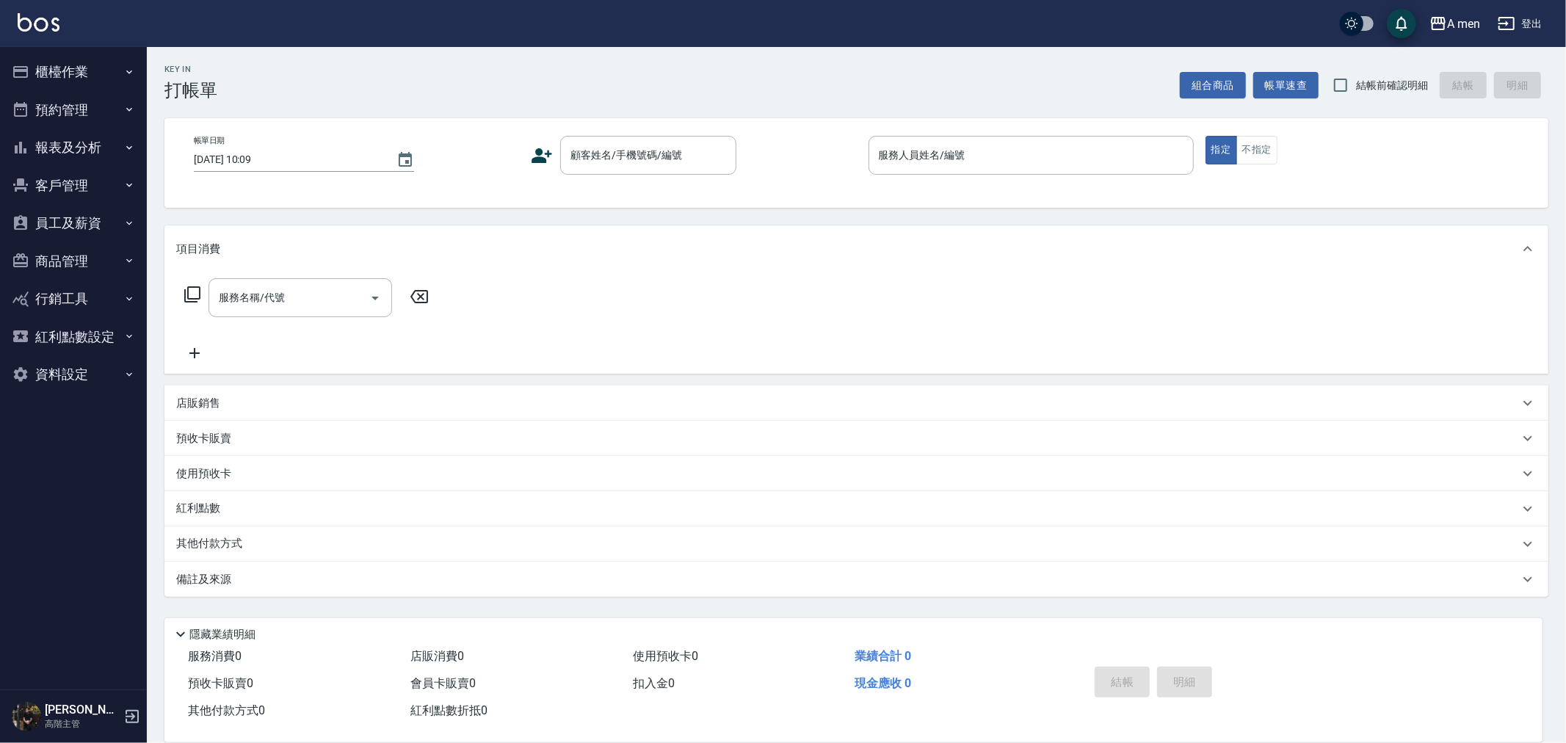
click at [106, 137] on button "報表及分析" at bounding box center [73, 148] width 135 height 38
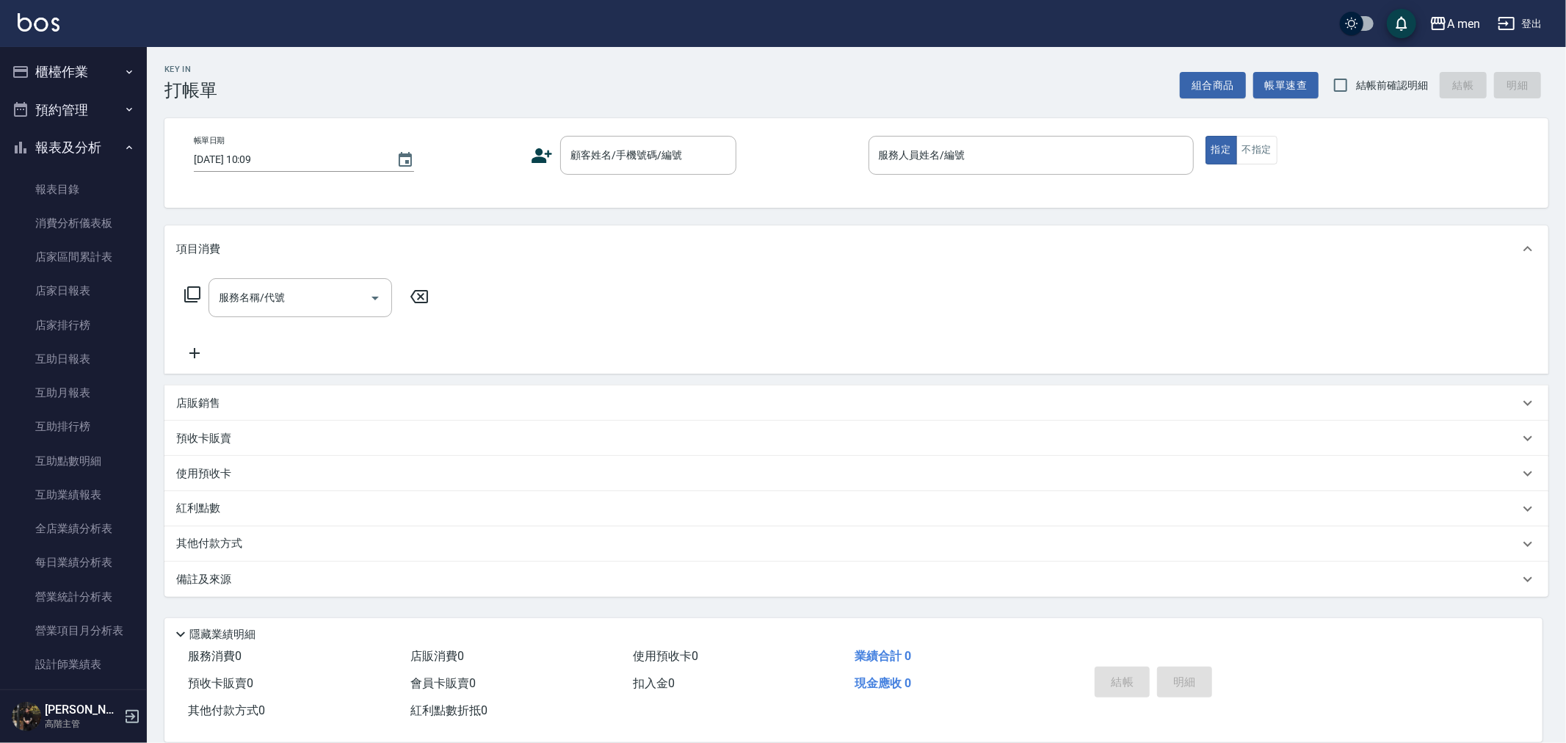
click at [83, 149] on button "報表及分析" at bounding box center [73, 148] width 135 height 38
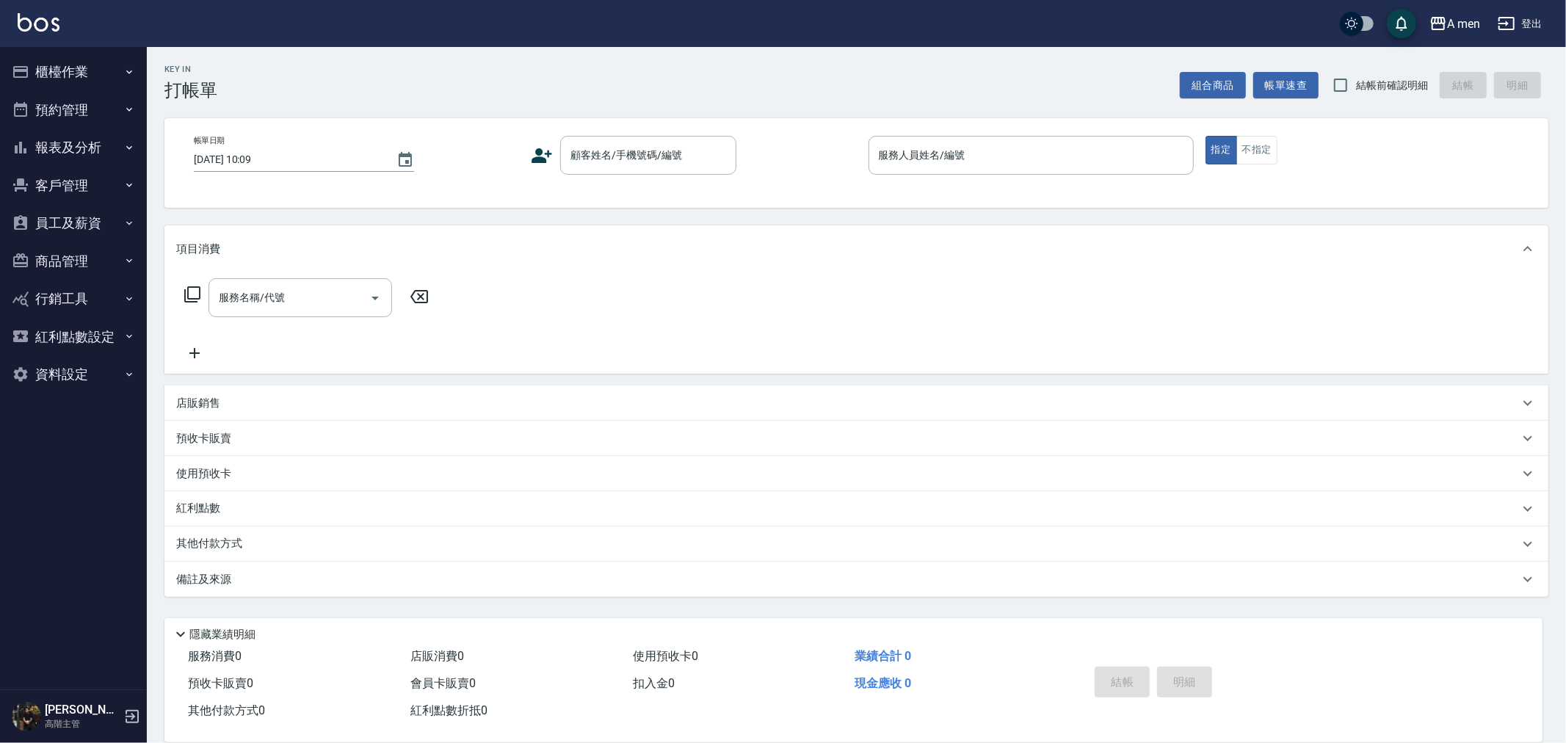
click at [77, 70] on button "櫃檯作業" at bounding box center [73, 72] width 135 height 38
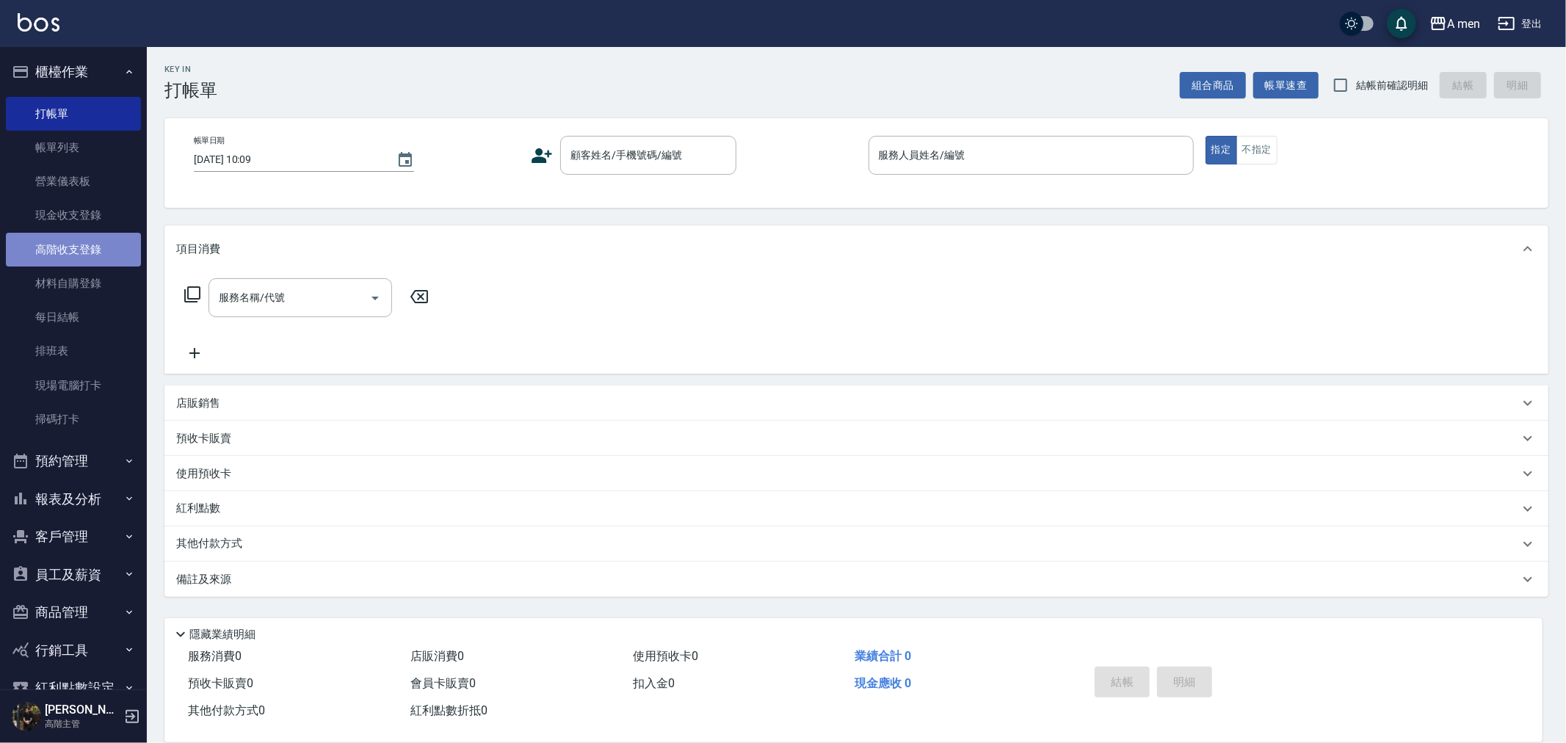
click at [86, 260] on link "高階收支登錄" at bounding box center [73, 250] width 135 height 34
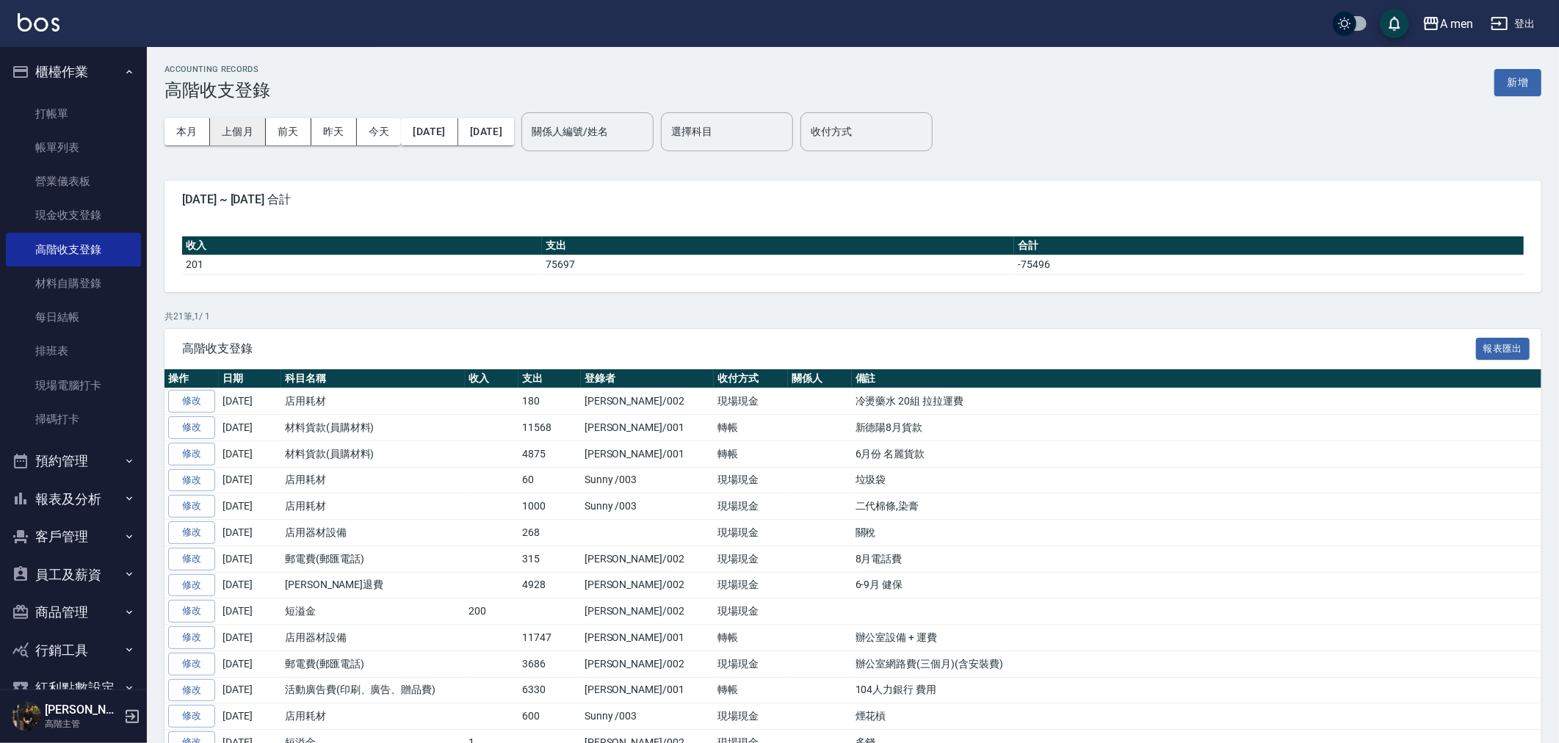
click at [245, 132] on button "上個月" at bounding box center [238, 131] width 56 height 27
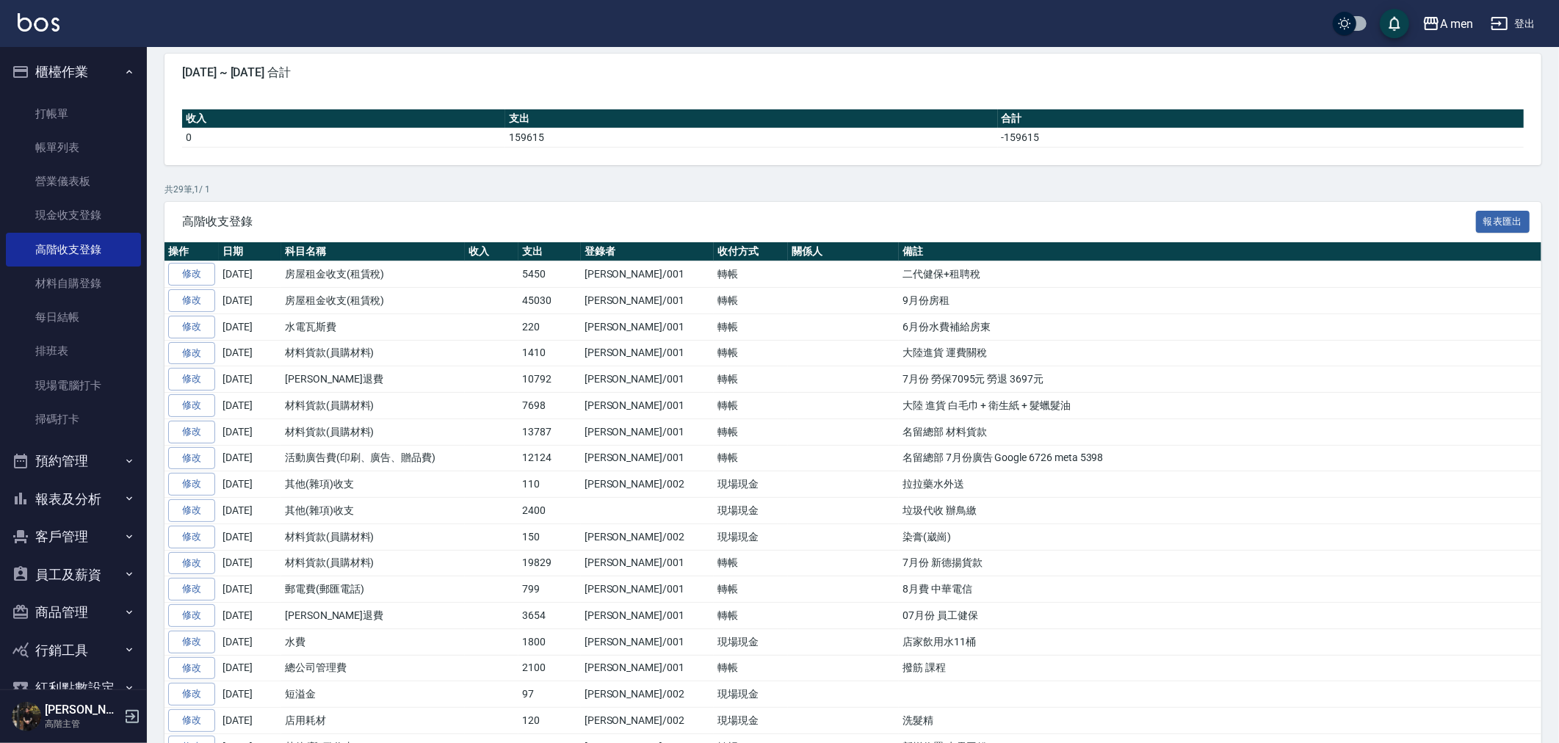
scroll to position [163, 0]
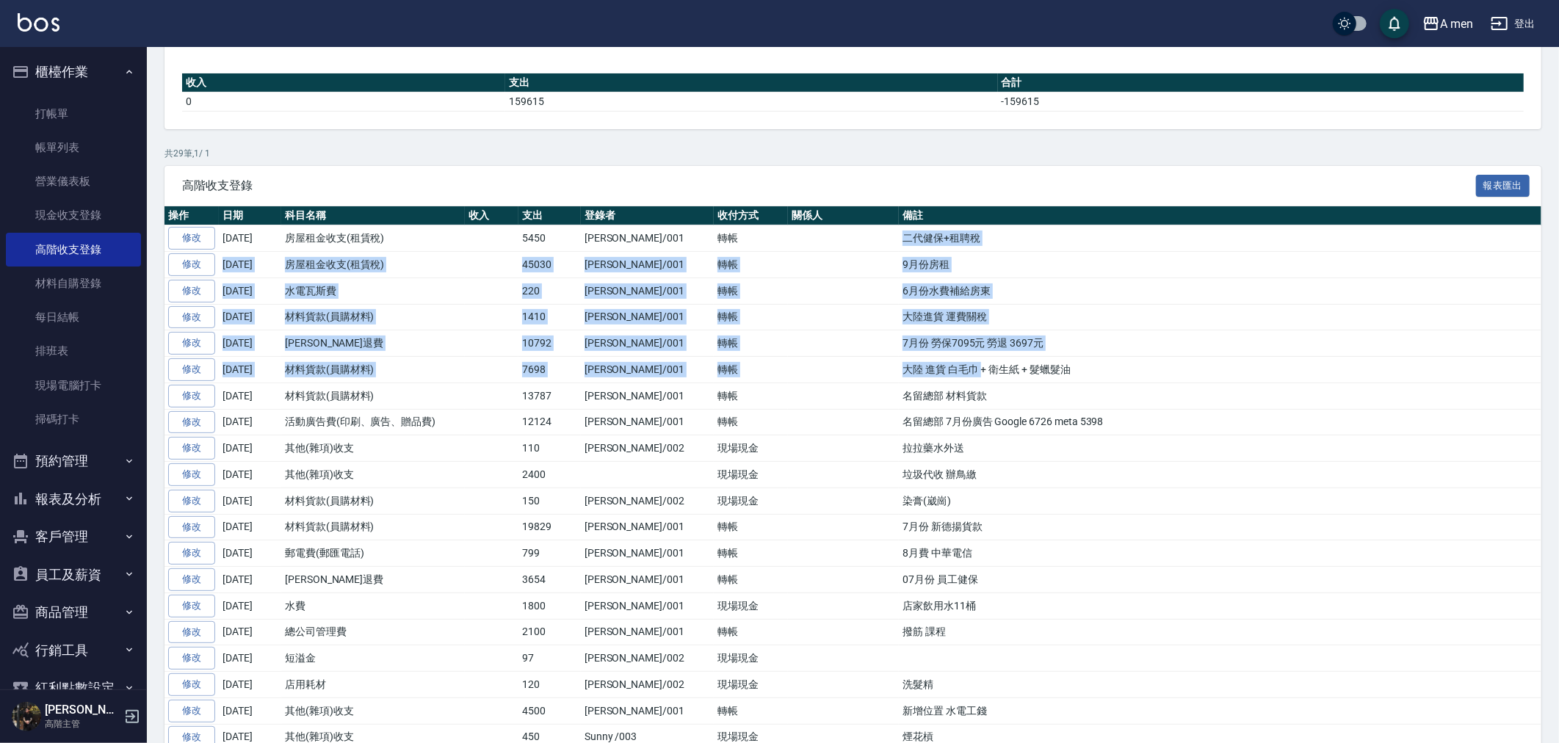
drag, startPoint x: 817, startPoint y: 261, endPoint x: 889, endPoint y: 366, distance: 127.1
click at [889, 366] on tbody "修改 [DATE] 房屋租金收支(租賃稅) 5450 楊莫/001 轉帳 二代健保+租聘稅 修改 [DATE] 房屋租金收支(租賃稅) 45030 楊莫/00…" at bounding box center [853, 606] width 1377 height 762
click at [899, 369] on td "大陸 進貨 白毛巾 + 衛生紙 + 髮蠟髮油" at bounding box center [1220, 370] width 643 height 26
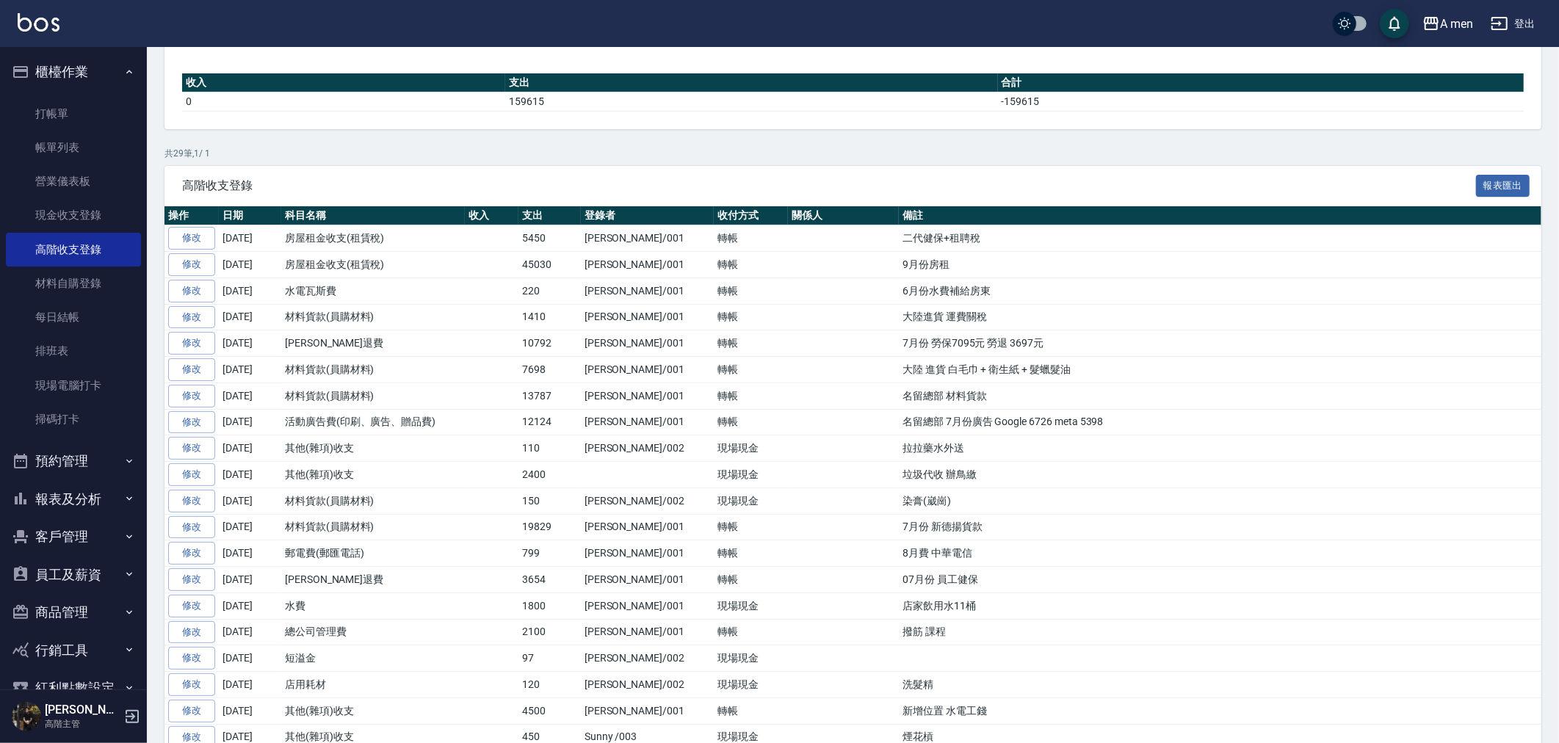
click at [902, 377] on td "大陸 進貨 白毛巾 + 衛生紙 + 髮蠟髮油" at bounding box center [1220, 370] width 643 height 26
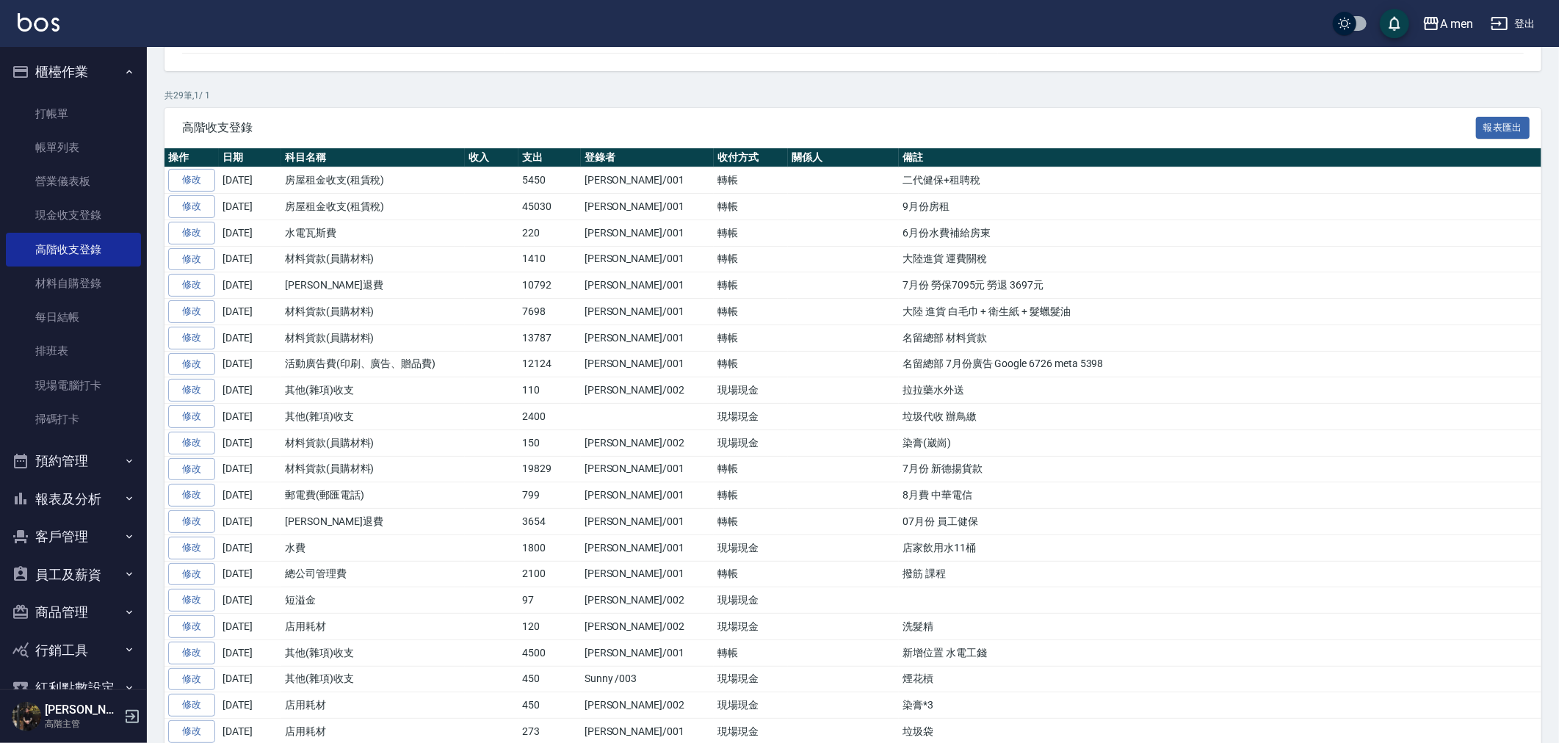
scroll to position [245, 0]
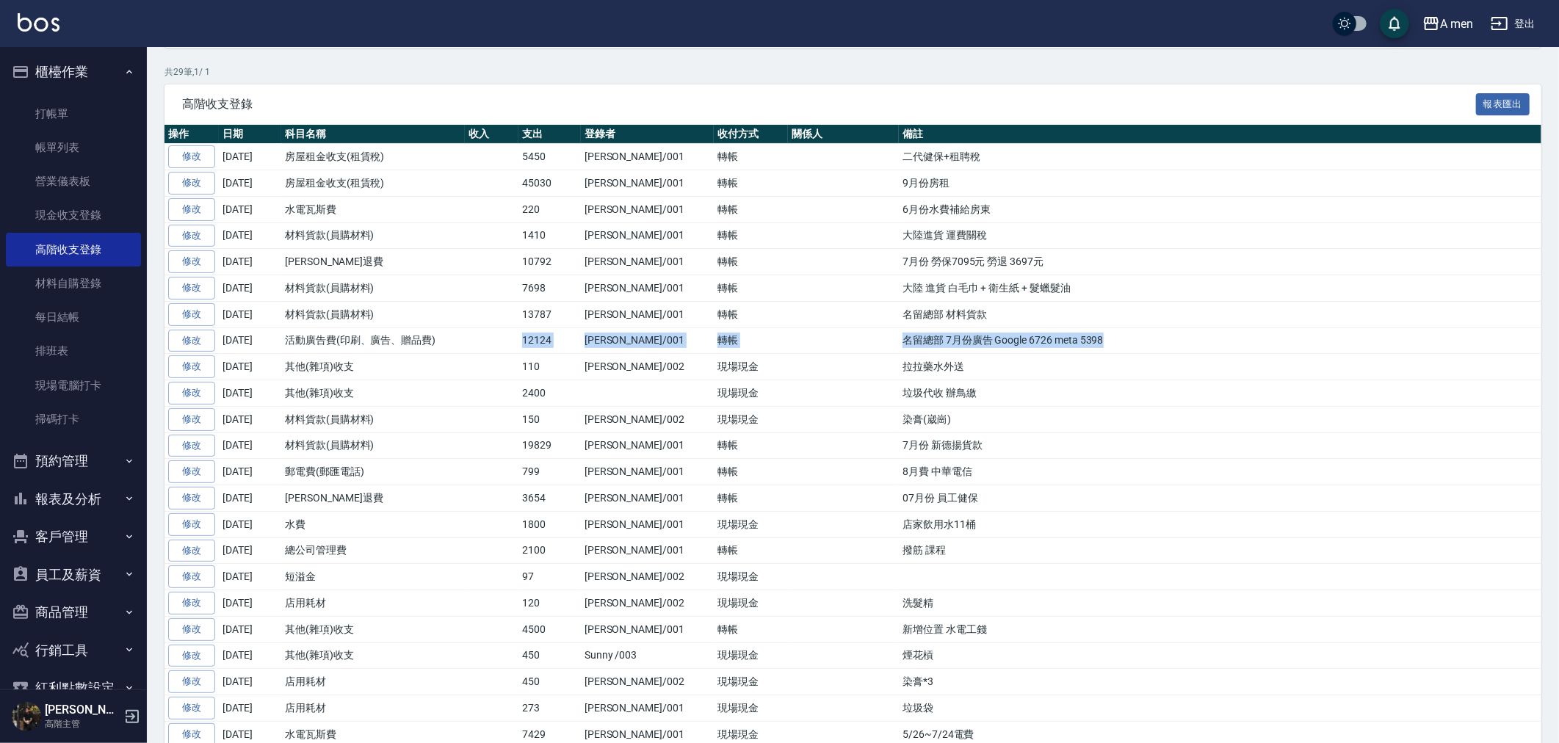
drag, startPoint x: 467, startPoint y: 342, endPoint x: 1023, endPoint y: 341, distance: 555.9
click at [1023, 341] on tr "修改 [DATE] 活動廣告費(印刷、廣告、贈品費) 12124 [PERSON_NAME]/001 轉帳 名留總部 7月份廣告 Google 6726 me…" at bounding box center [853, 341] width 1377 height 26
click at [1024, 341] on td "名留總部 7月份廣告 Google 6726 meta 5398" at bounding box center [1220, 341] width 643 height 26
drag, startPoint x: 1024, startPoint y: 342, endPoint x: 488, endPoint y: 354, distance: 535.5
click at [488, 354] on tr "修改 [DATE] 活動廣告費(印刷、廣告、贈品費) 12124 [PERSON_NAME]/001 轉帳 名留總部 7月份廣告 Google 6726 me…" at bounding box center [853, 341] width 1377 height 26
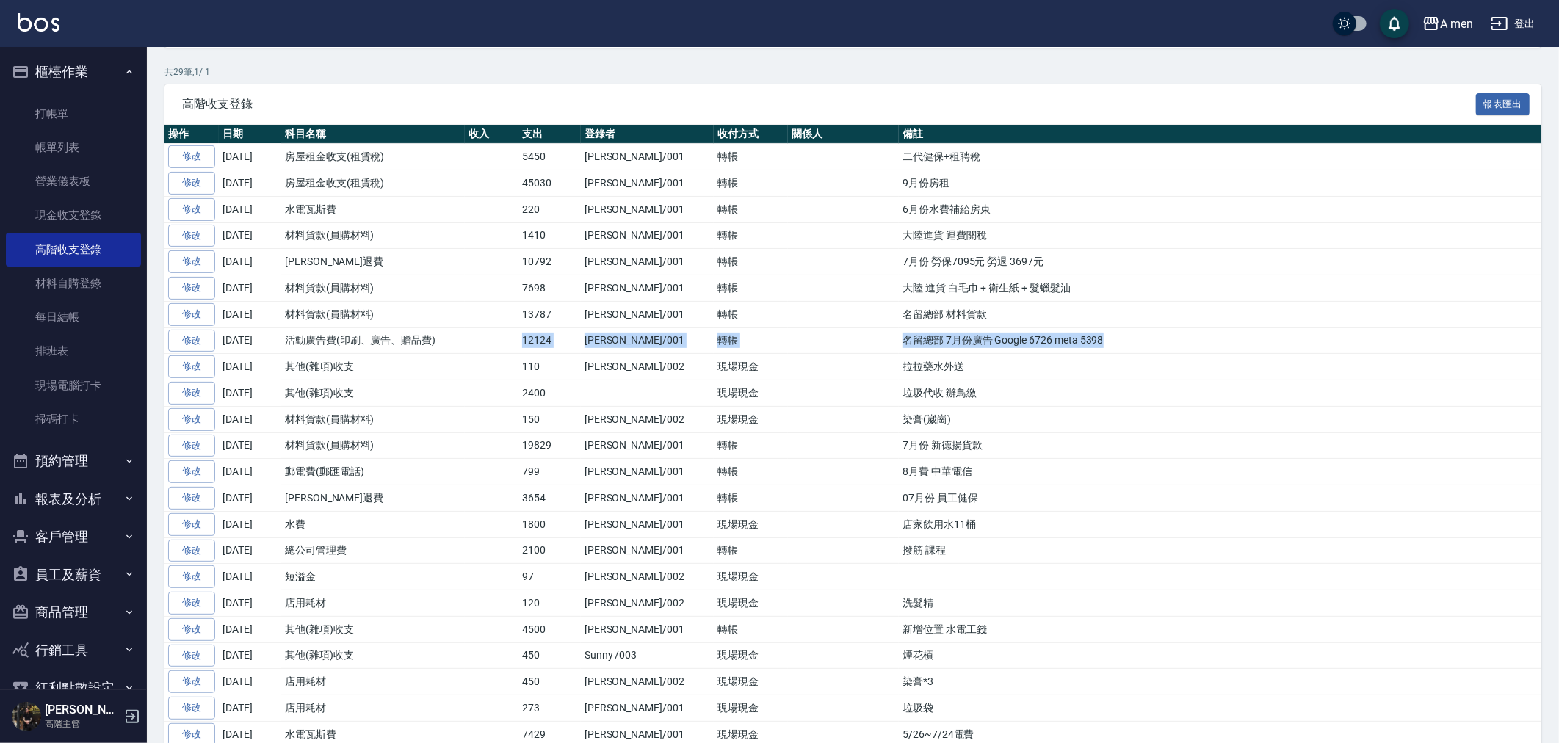
click at [488, 351] on td at bounding box center [492, 341] width 54 height 26
drag, startPoint x: 929, startPoint y: 341, endPoint x: 1188, endPoint y: 340, distance: 259.3
click at [1188, 340] on tr "修改 [DATE] 活動廣告費(印刷、廣告、贈品費) 12124 [PERSON_NAME]/001 轉帳 名留總部 7月份廣告 Google 6726 me…" at bounding box center [853, 341] width 1377 height 26
click at [1188, 339] on td "名留總部 7月份廣告 Google 6726 meta 5398" at bounding box center [1220, 341] width 643 height 26
drag, startPoint x: 1043, startPoint y: 346, endPoint x: 810, endPoint y: 347, distance: 232.8
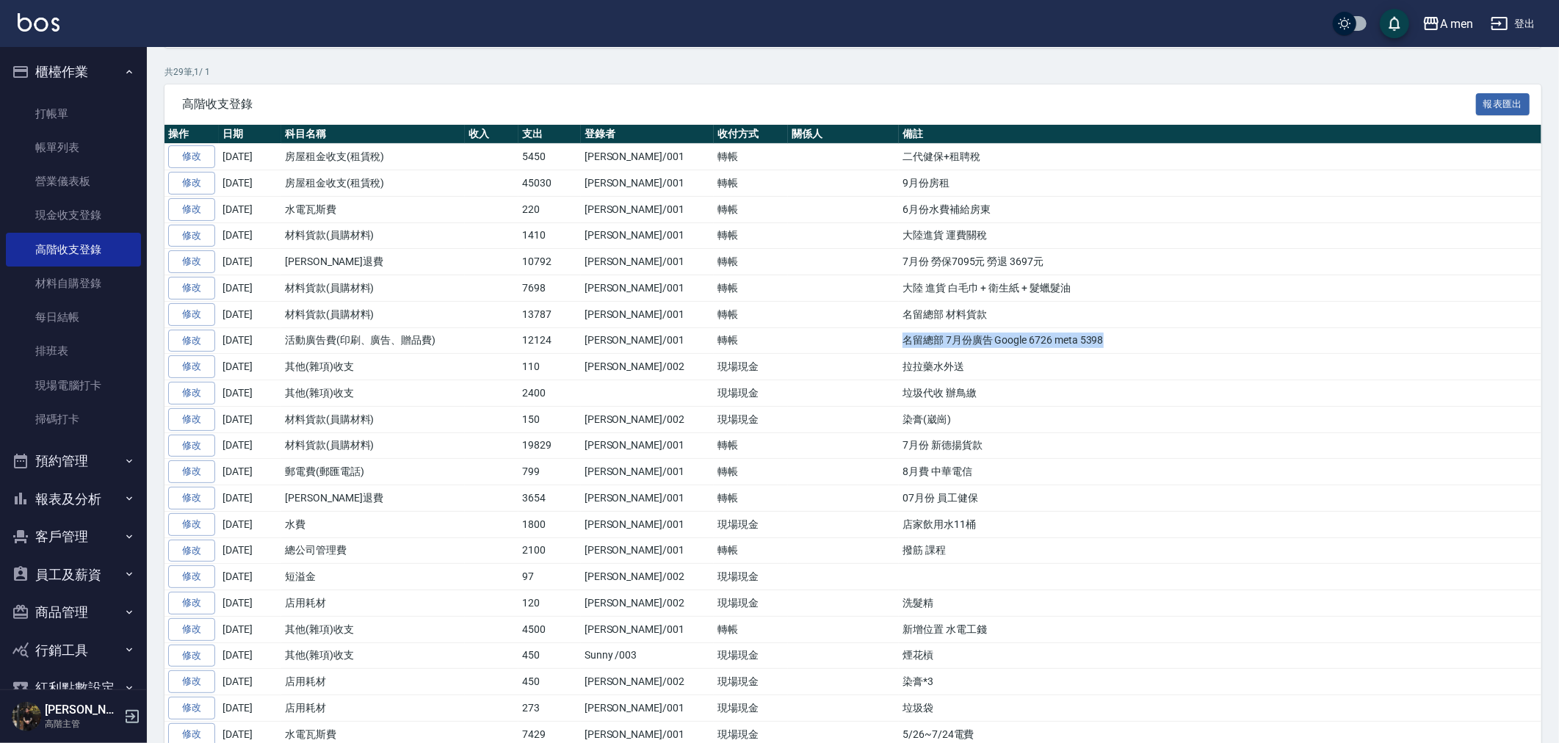
click at [899, 347] on td "名留總部 7月份廣告 Google 6726 meta 5398" at bounding box center [1220, 341] width 643 height 26
click at [899, 346] on td "名留總部 7月份廣告 Google 6726 meta 5398" at bounding box center [1220, 341] width 643 height 26
drag, startPoint x: 864, startPoint y: 341, endPoint x: 1002, endPoint y: 341, distance: 138.1
click at [1002, 341] on td "名留總部 7月份廣告 Google 6726 meta 5398" at bounding box center [1220, 341] width 643 height 26
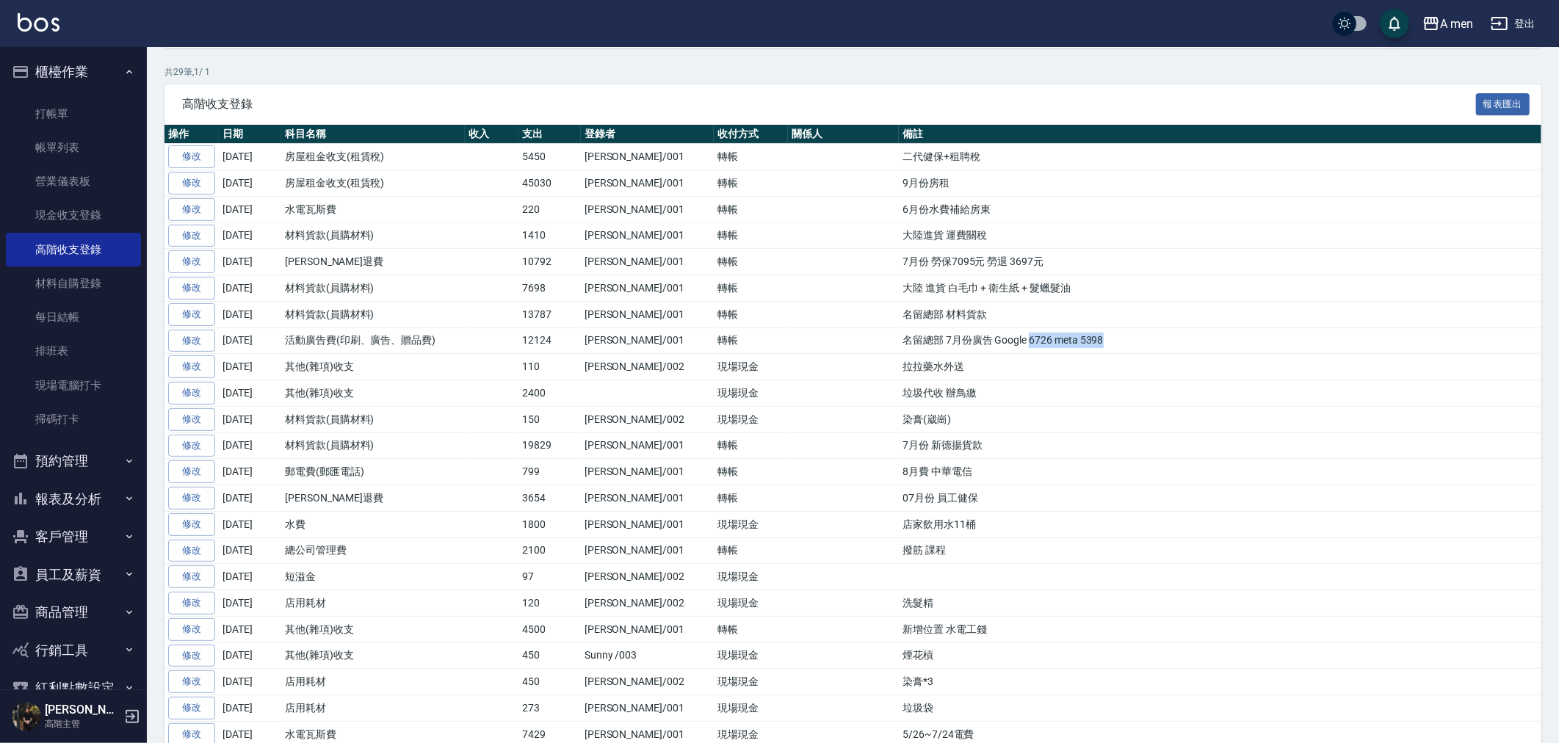
drag, startPoint x: 1038, startPoint y: 339, endPoint x: 936, endPoint y: 339, distance: 102.1
click at [936, 339] on td "名留總部 7月份廣告 Google 6726 meta 5398" at bounding box center [1220, 341] width 643 height 26
